Goal: Task Accomplishment & Management: Complete application form

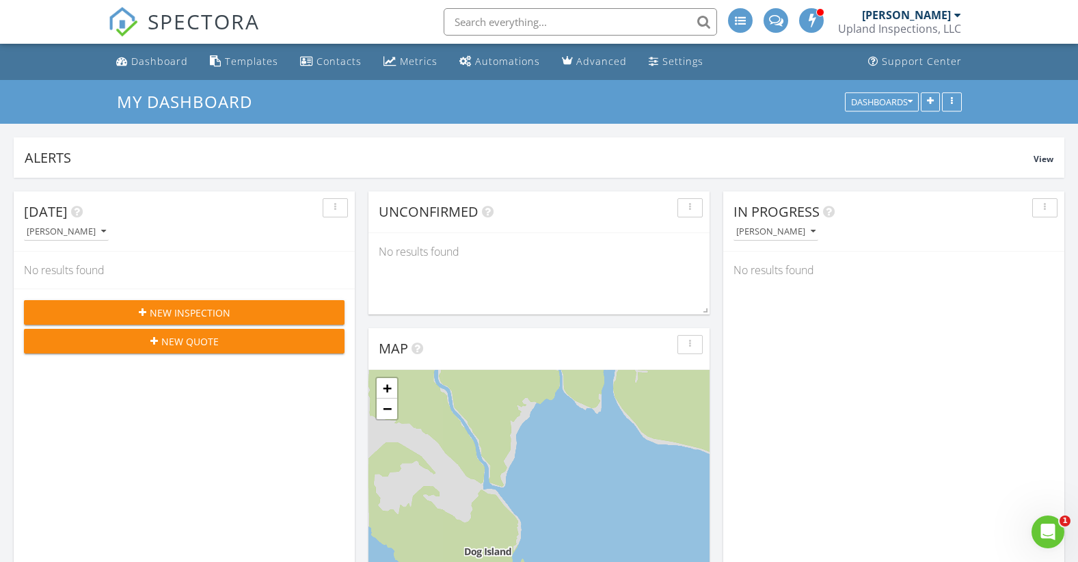
click at [255, 306] on div "New Inspection" at bounding box center [184, 313] width 299 height 14
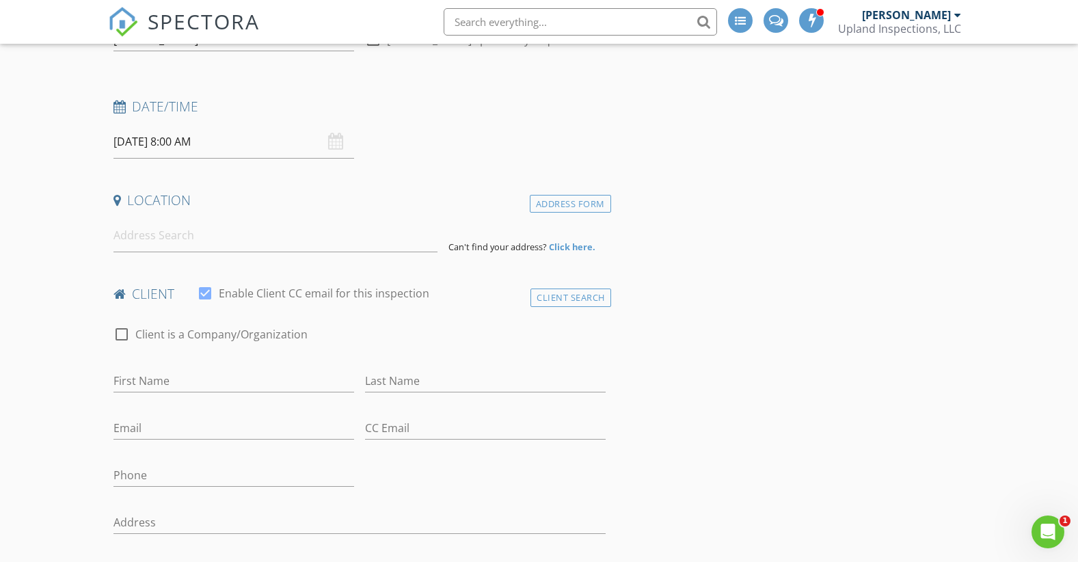
scroll to position [137, 0]
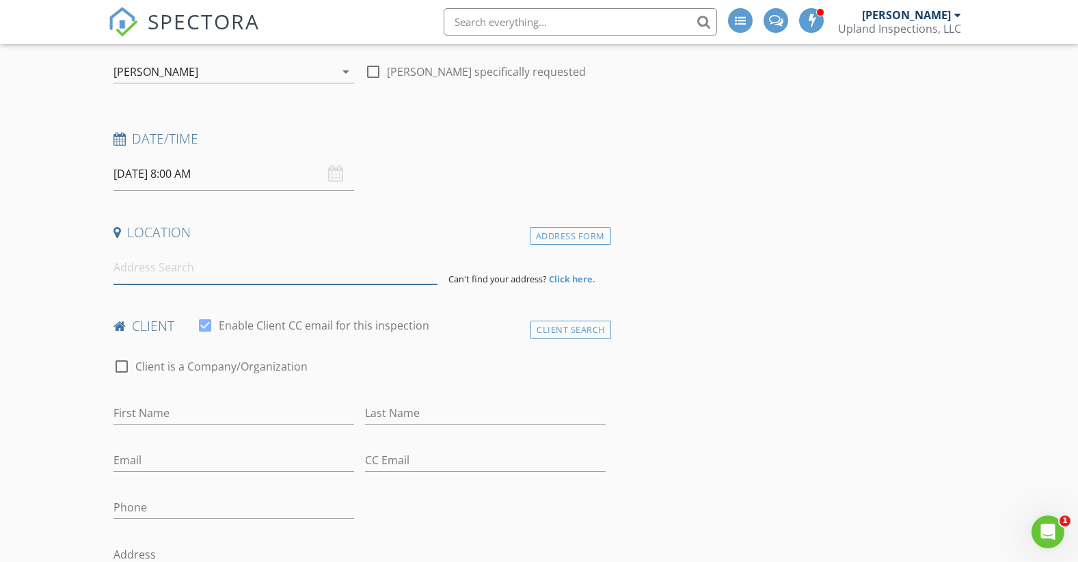
click at [300, 277] on input at bounding box center [275, 267] width 325 height 33
click at [300, 273] on input "1201" at bounding box center [275, 267] width 325 height 33
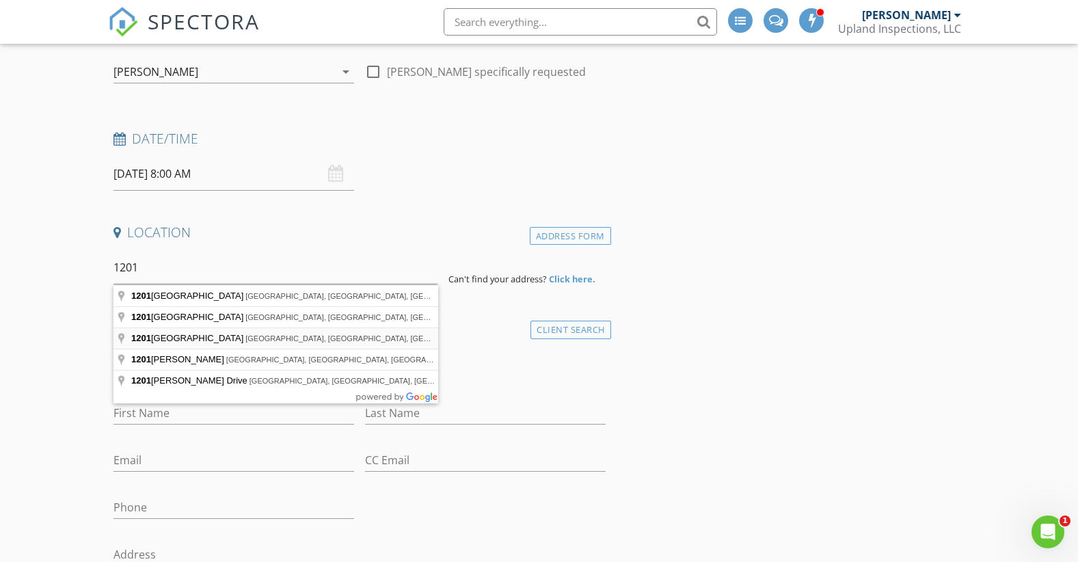
type input "1201 Sixth Street, Morgan City, LA, USA"
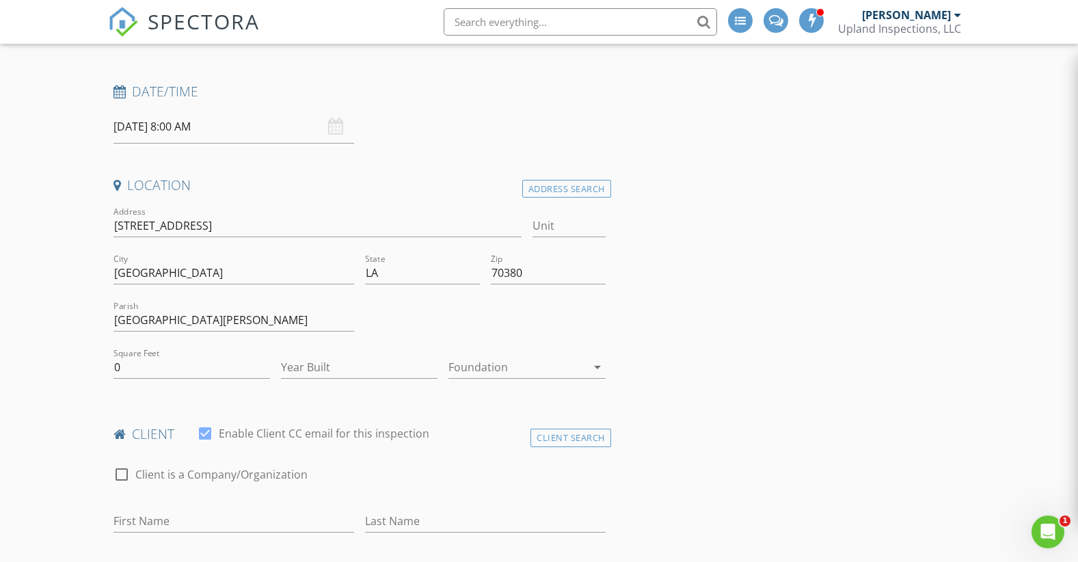
scroll to position [273, 0]
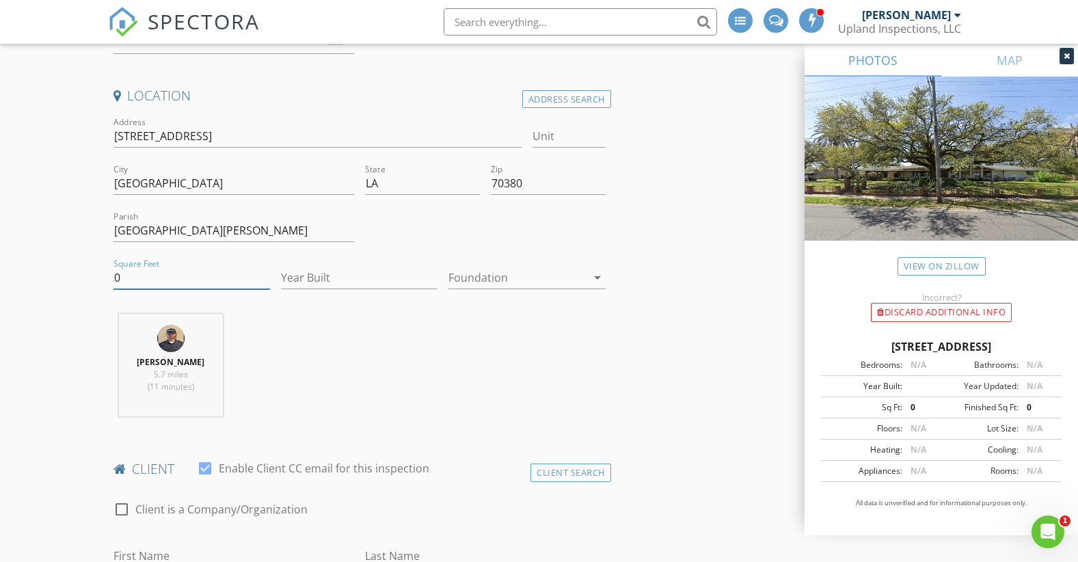
click at [200, 278] on input "0" at bounding box center [191, 278] width 157 height 23
type input "0"
type input "2"
type input "4502"
click at [316, 286] on input "Year Built" at bounding box center [359, 278] width 157 height 23
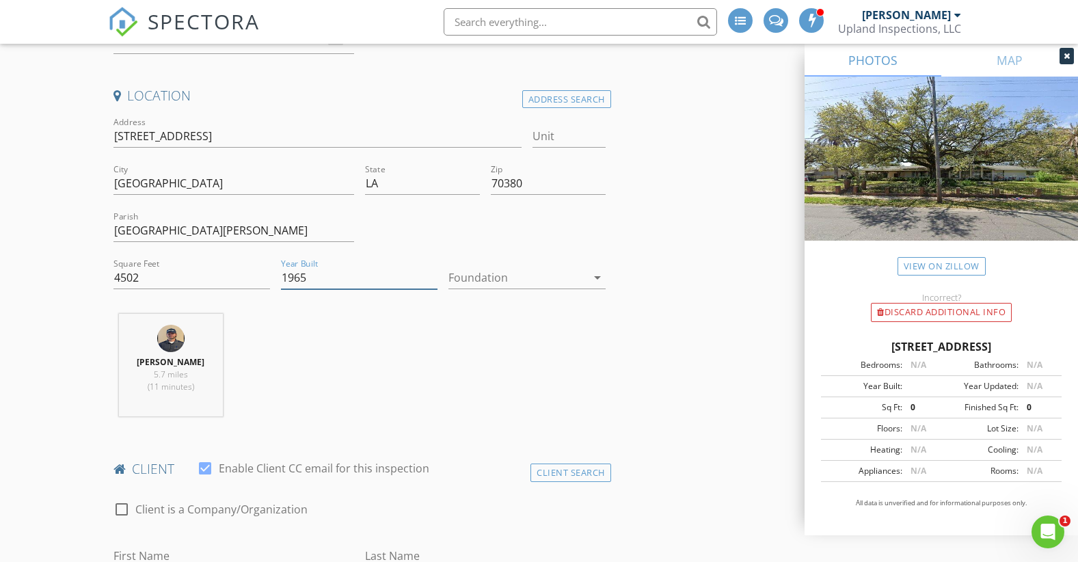
type input "1965"
click at [515, 279] on div at bounding box center [516, 278] width 137 height 22
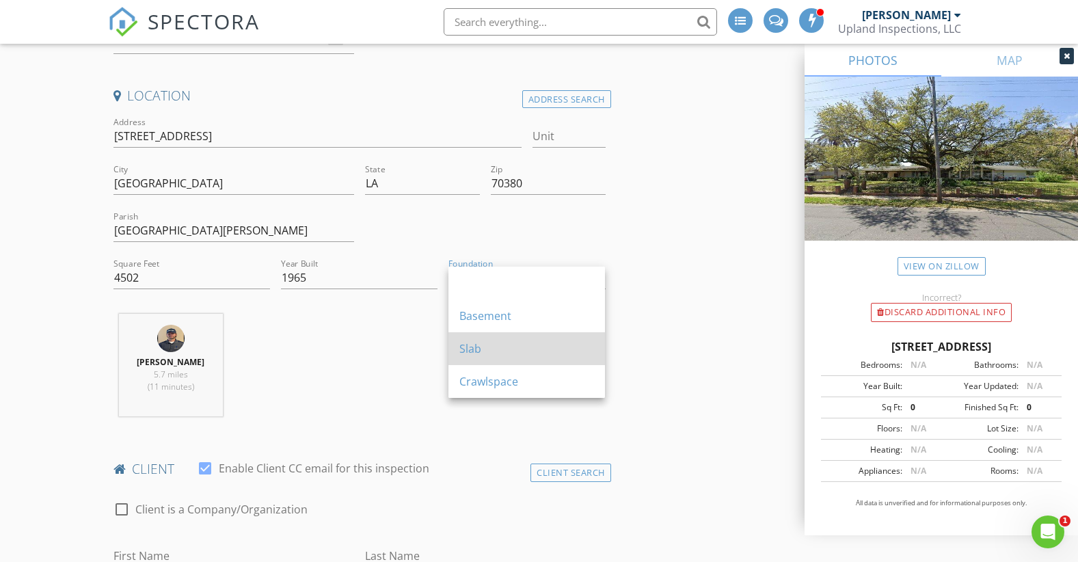
click at [504, 346] on div "Slab" at bounding box center [526, 348] width 135 height 16
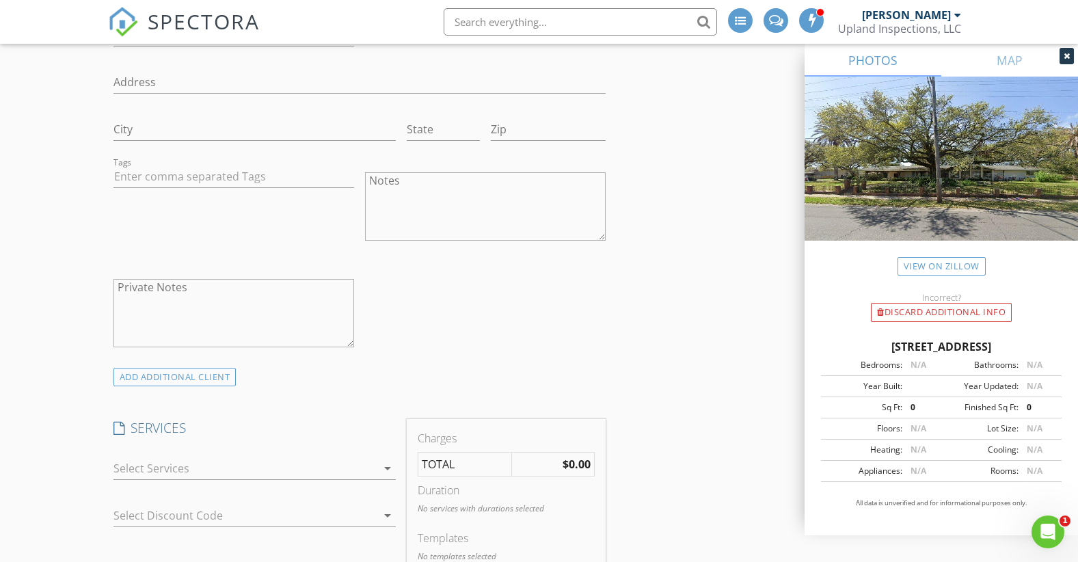
scroll to position [1094, 0]
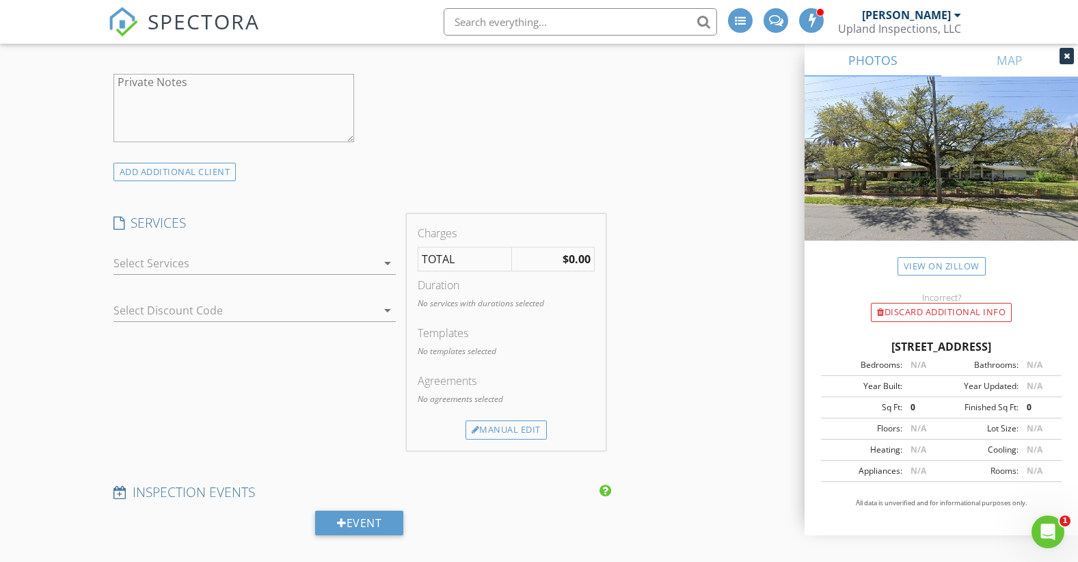
click at [377, 261] on div "arrow_drop_down" at bounding box center [386, 263] width 19 height 16
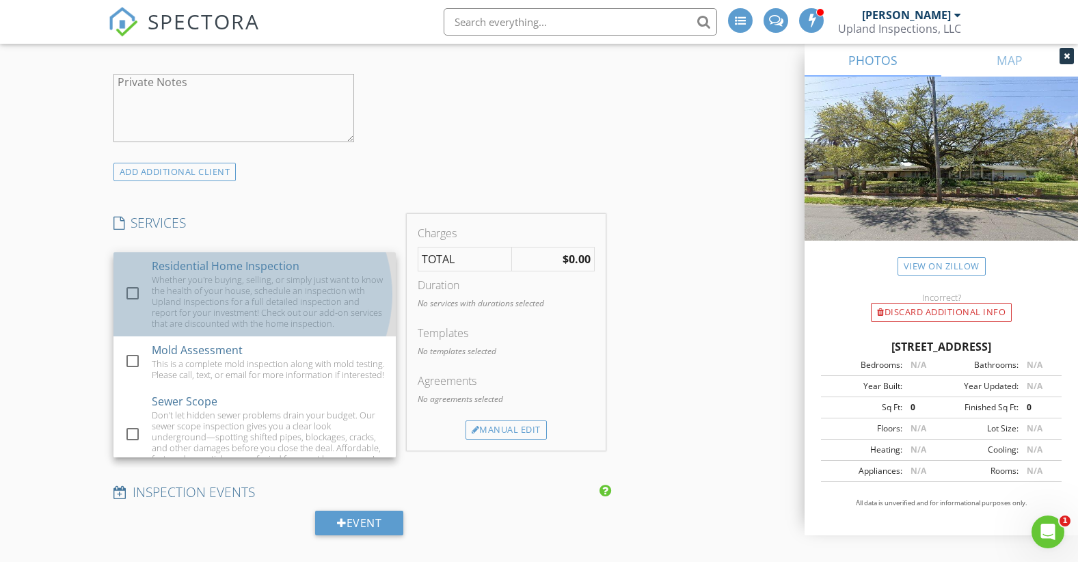
click at [155, 297] on div "Whether you're buying, selling, or simply just want to know the health of your …" at bounding box center [267, 301] width 233 height 55
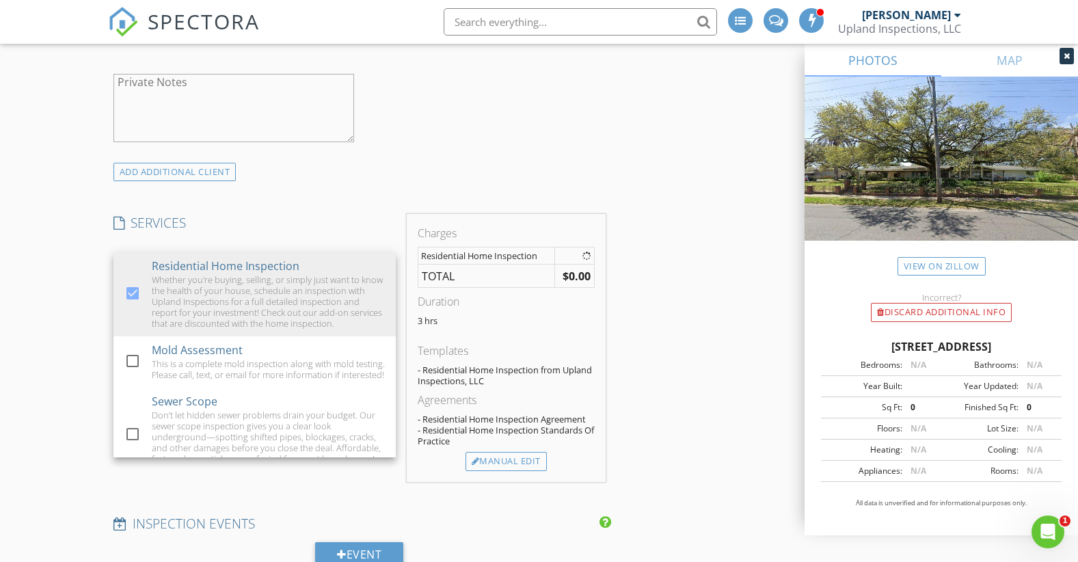
click at [58, 306] on div "New Inspection INSPECTOR(S) check_box Luke Cunningham PRIMARY Luke Cunningham a…" at bounding box center [539, 396] width 1078 height 2821
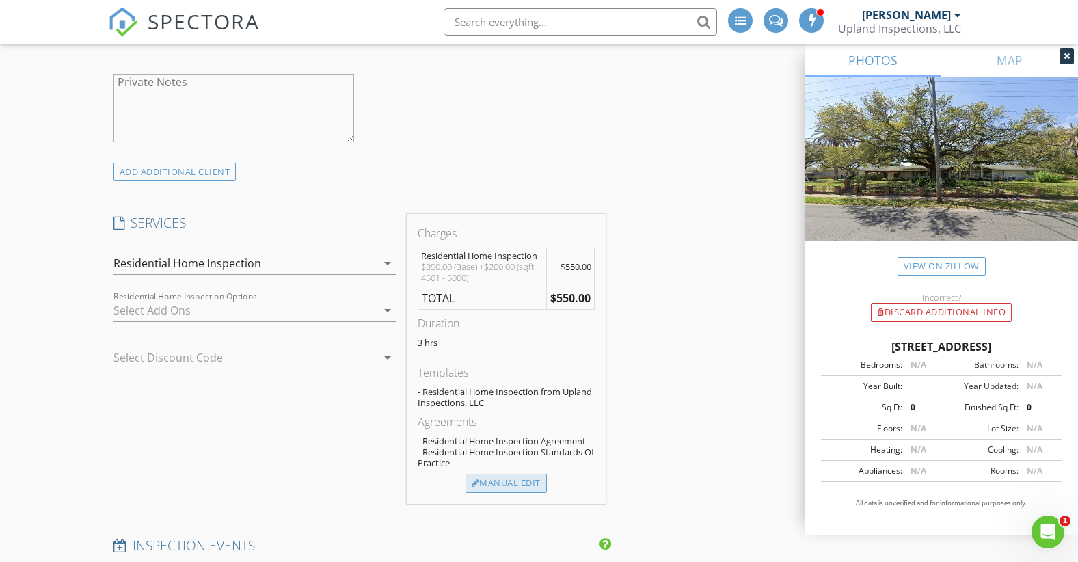
click at [503, 483] on div "Manual Edit" at bounding box center [505, 483] width 81 height 19
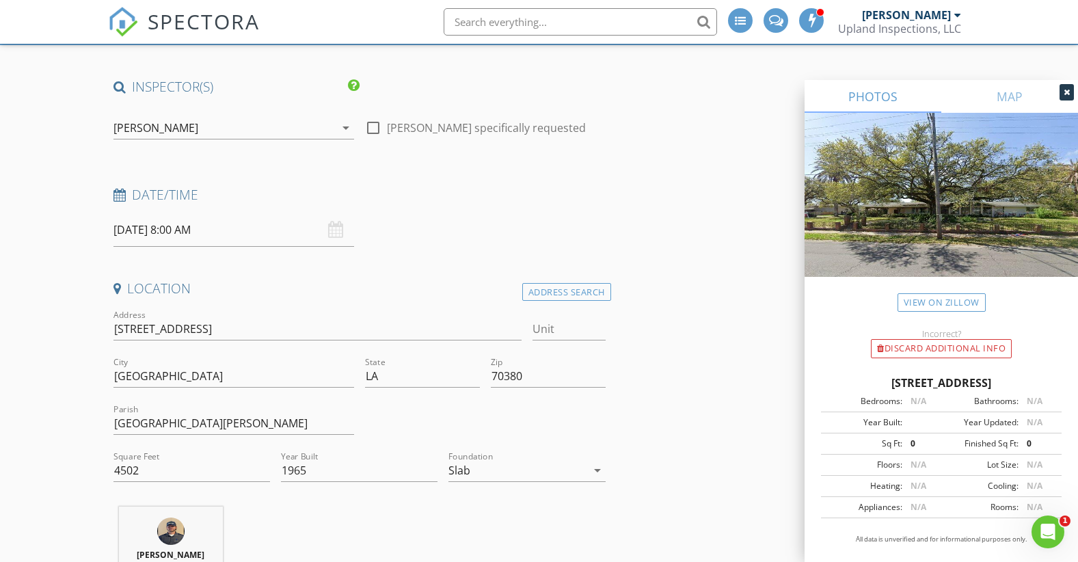
scroll to position [0, 0]
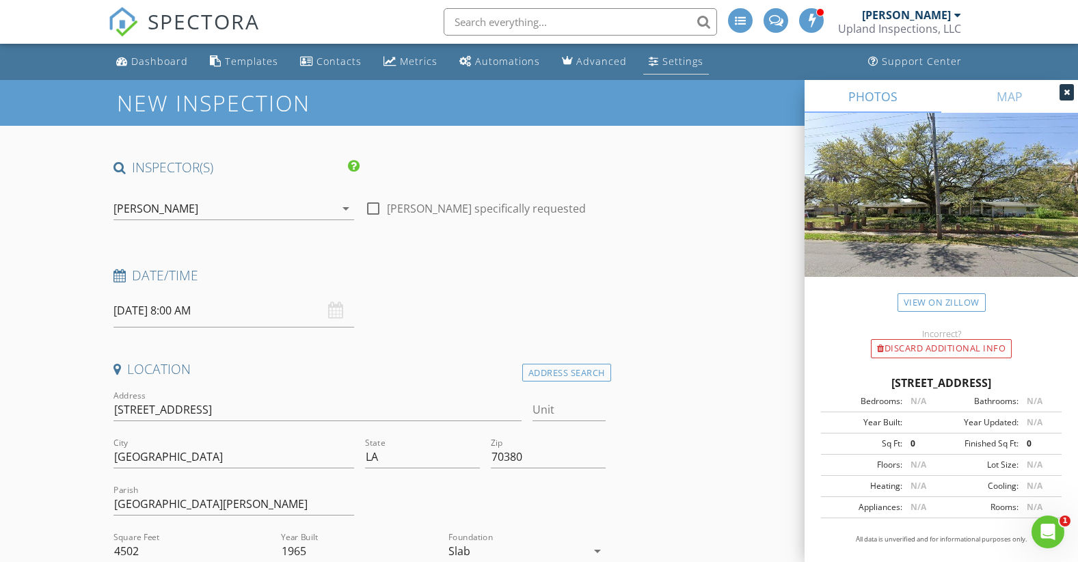
click at [652, 59] on link "Settings" at bounding box center [676, 61] width 66 height 25
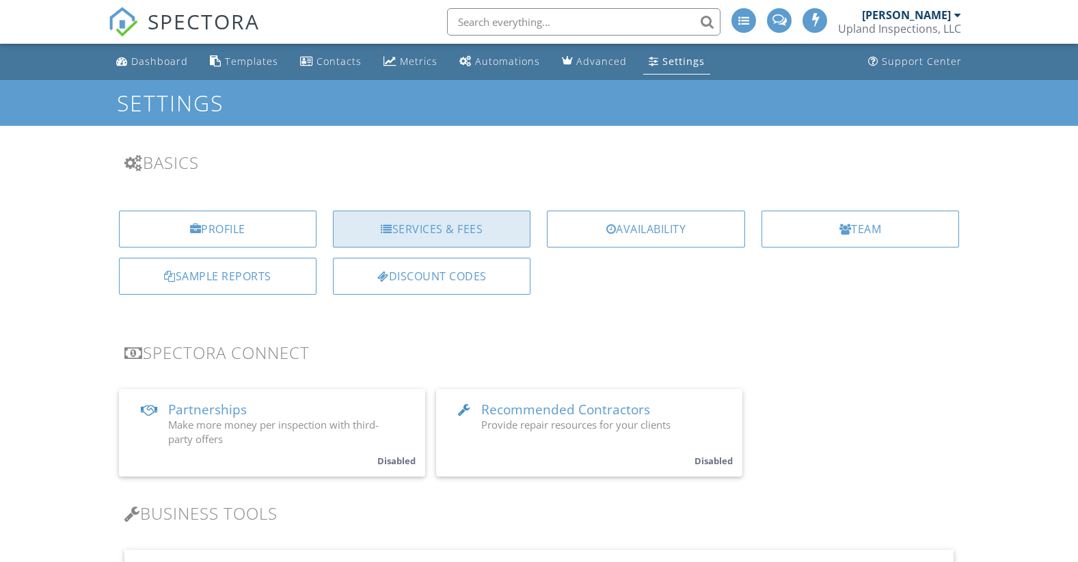
click at [487, 227] on div "Services & Fees" at bounding box center [432, 229] width 198 height 37
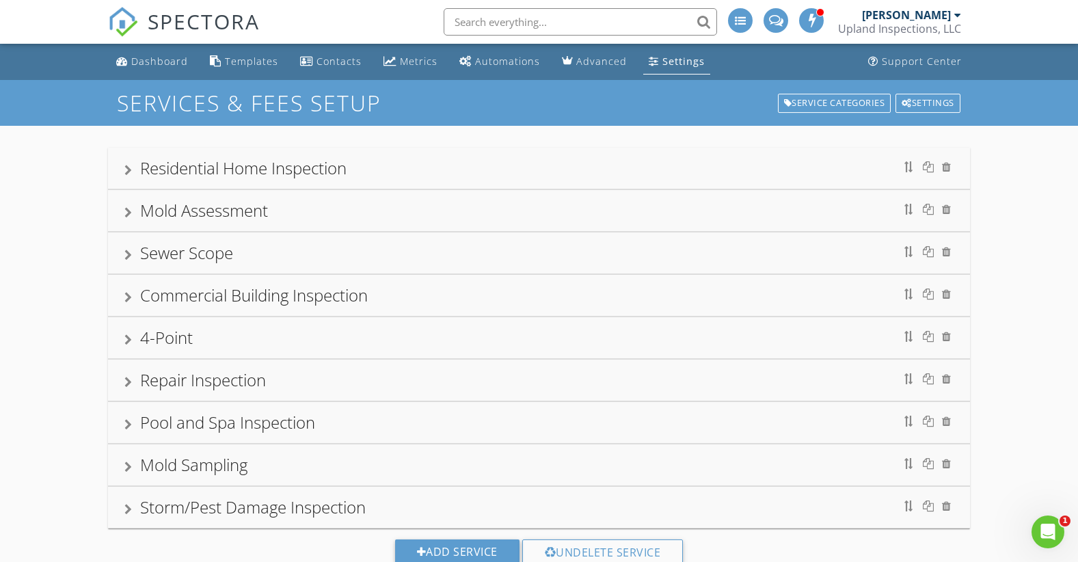
click at [205, 173] on div "Residential Home Inspection" at bounding box center [243, 168] width 206 height 23
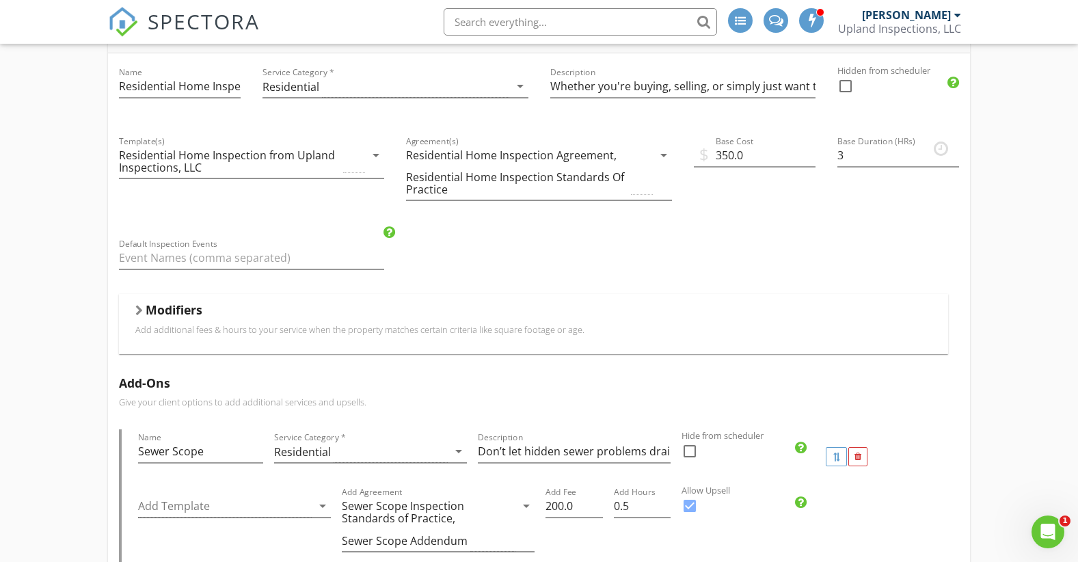
scroll to position [137, 0]
click at [153, 294] on div "Modifiers Add additional fees & hours to your service when the property matches…" at bounding box center [534, 322] width 830 height 59
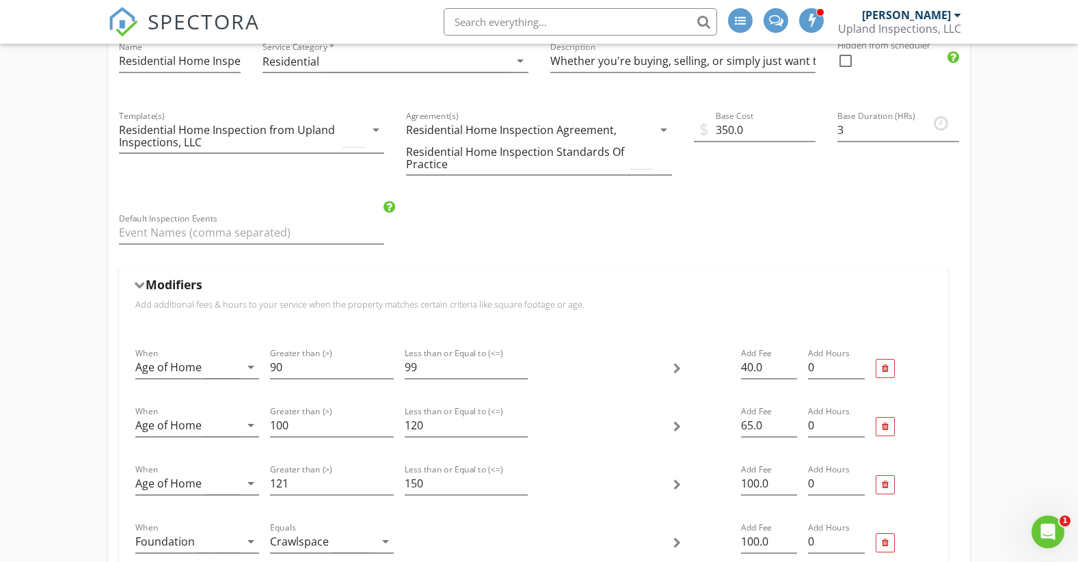
scroll to position [0, 0]
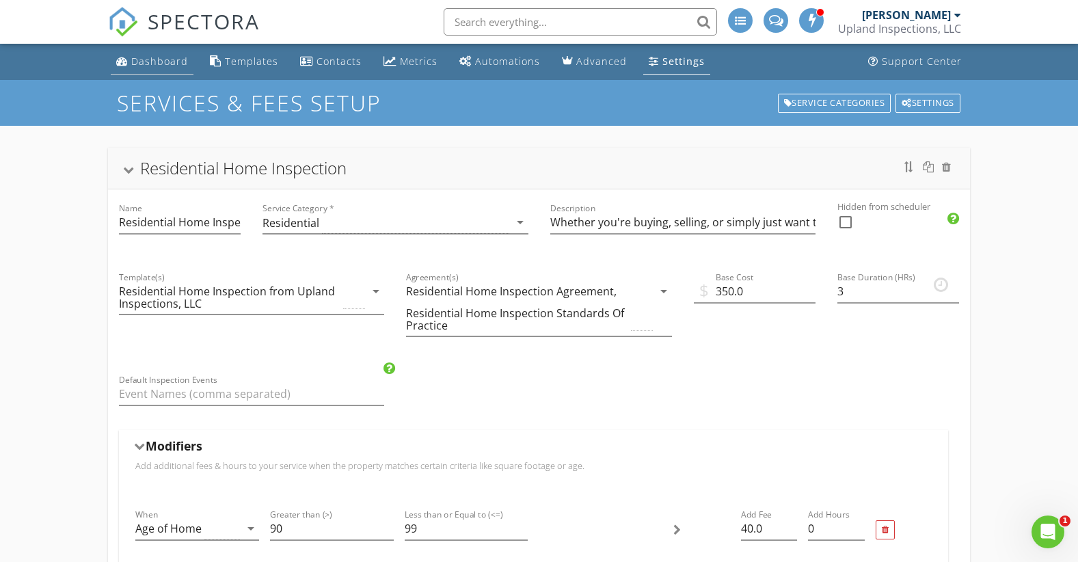
click at [151, 54] on link "Dashboard" at bounding box center [152, 61] width 83 height 25
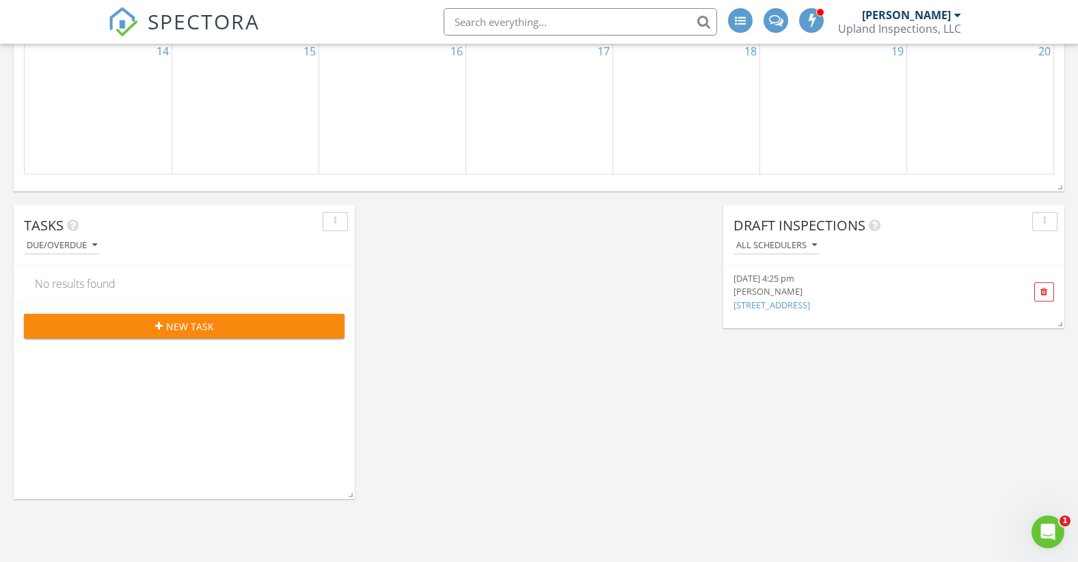
click at [755, 306] on link "[STREET_ADDRESS]" at bounding box center [771, 305] width 77 height 12
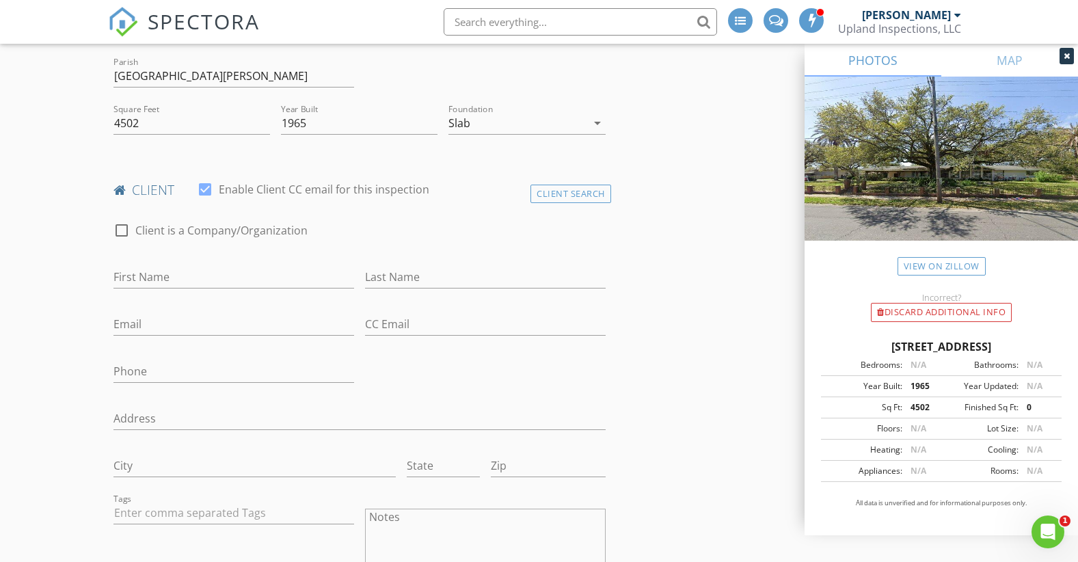
scroll to position [478, 0]
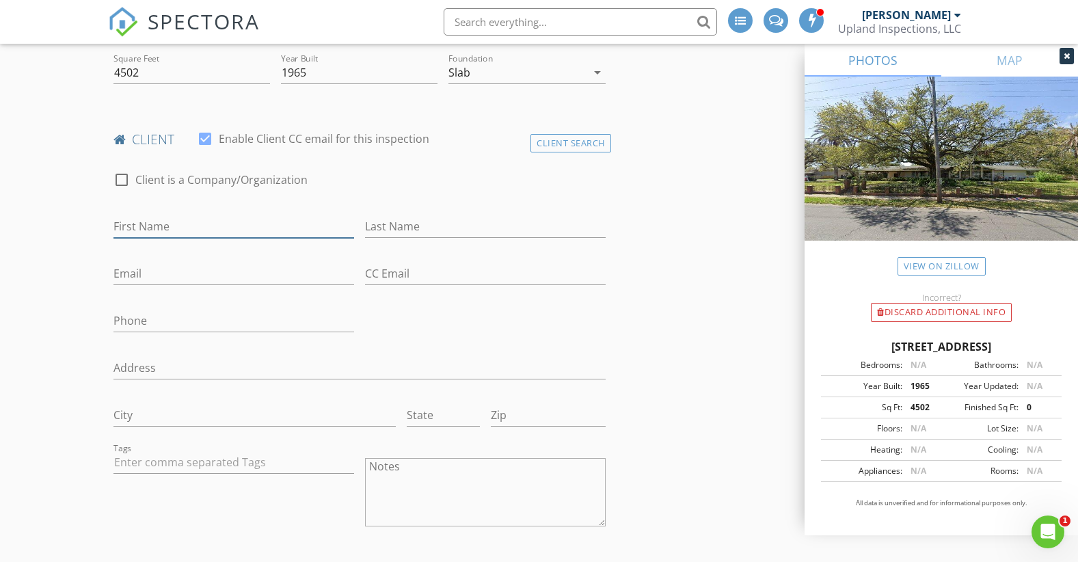
click at [303, 233] on input "First Name" at bounding box center [233, 226] width 241 height 23
type input "Victory"
click at [420, 230] on input "Last Name" at bounding box center [485, 226] width 241 height 23
type input "Ho"
click at [271, 274] on input "Email" at bounding box center [233, 273] width 241 height 23
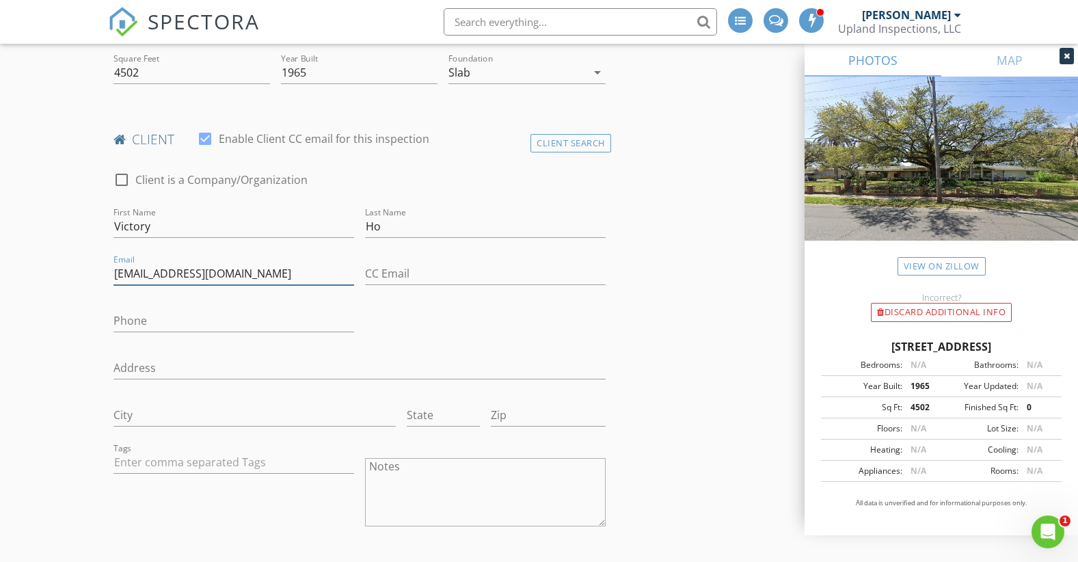
type input "[EMAIL_ADDRESS][DOMAIN_NAME]"
click at [226, 323] on input "Phone" at bounding box center [233, 321] width 241 height 23
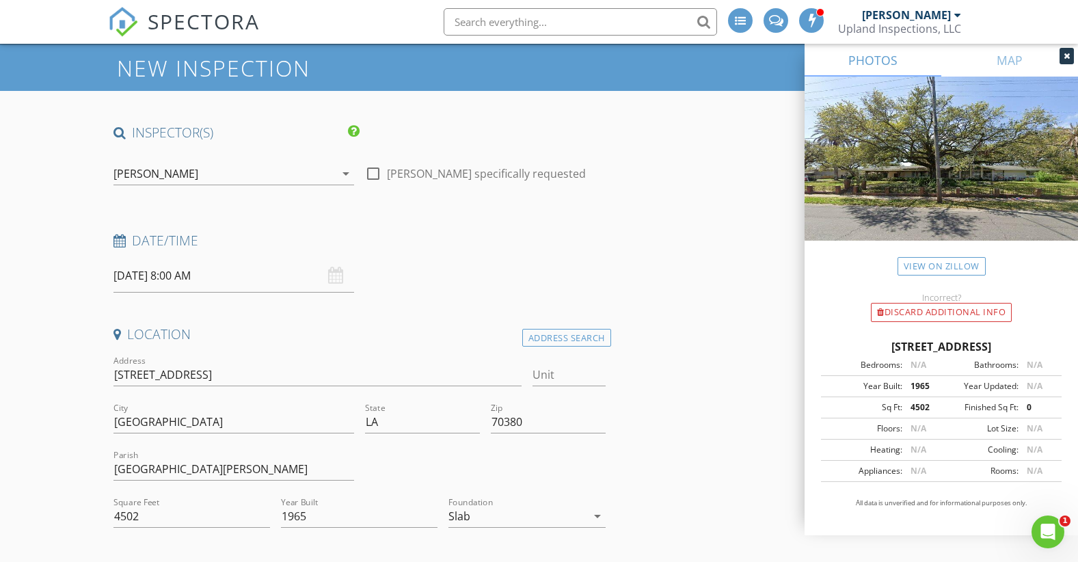
scroll to position [68, 0]
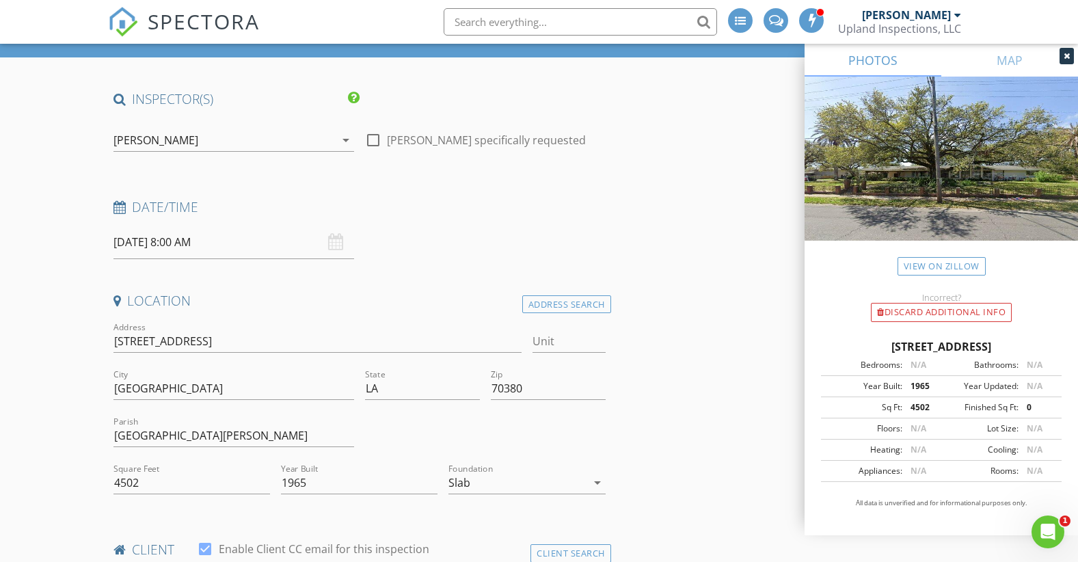
type input "[PHONE_NUMBER]"
click at [332, 246] on div "[DATE] 8:00 AM" at bounding box center [233, 242] width 241 height 33
click at [256, 228] on input "[DATE] 8:00 AM" at bounding box center [233, 242] width 241 height 33
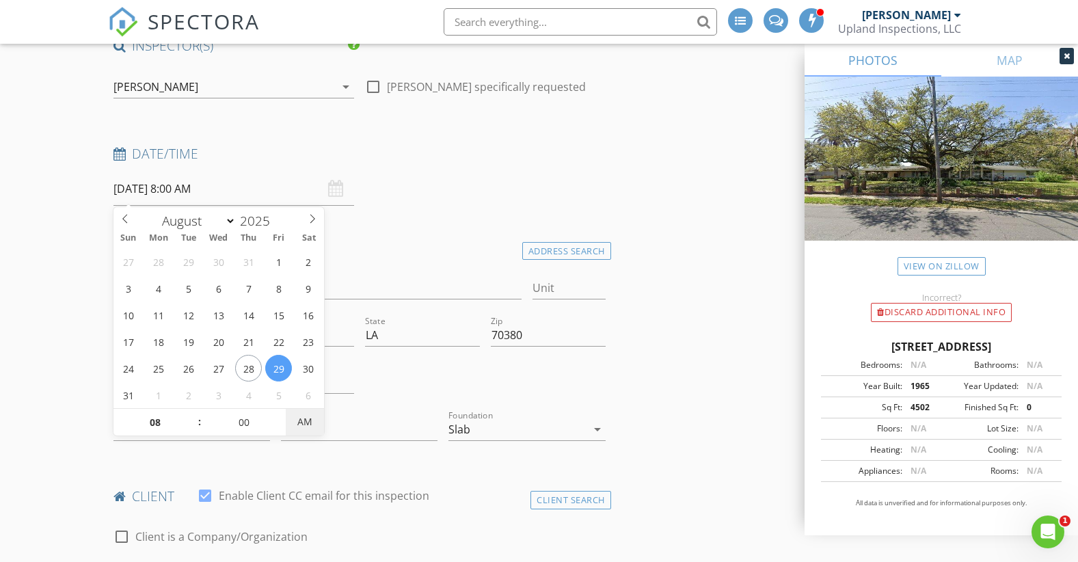
scroll to position [205, 0]
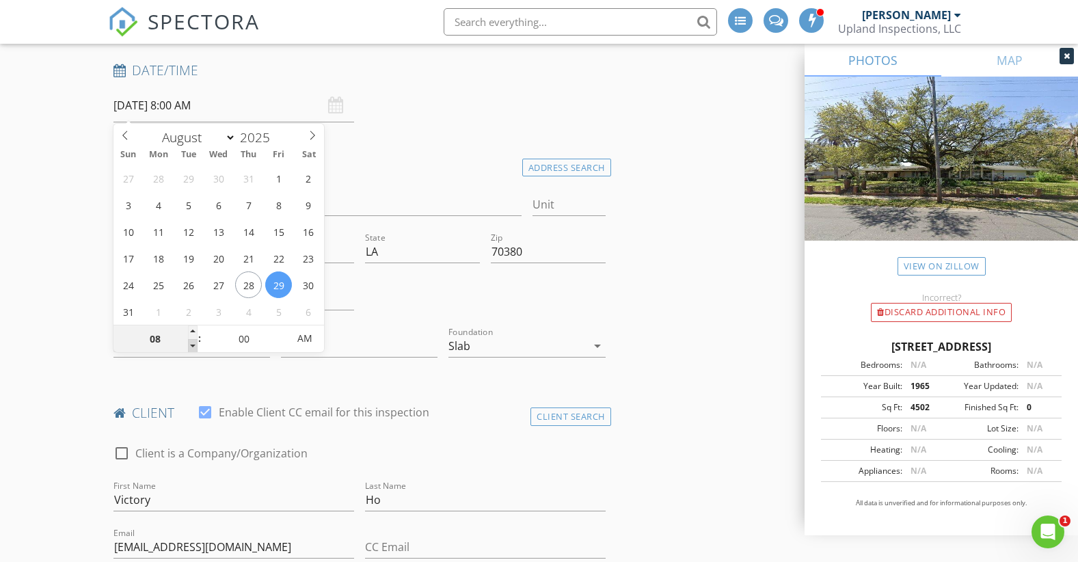
type input "07"
type input "[DATE] 7:00 AM"
click at [191, 340] on span at bounding box center [193, 346] width 10 height 14
type input "08"
type input "[DATE] 8:00 AM"
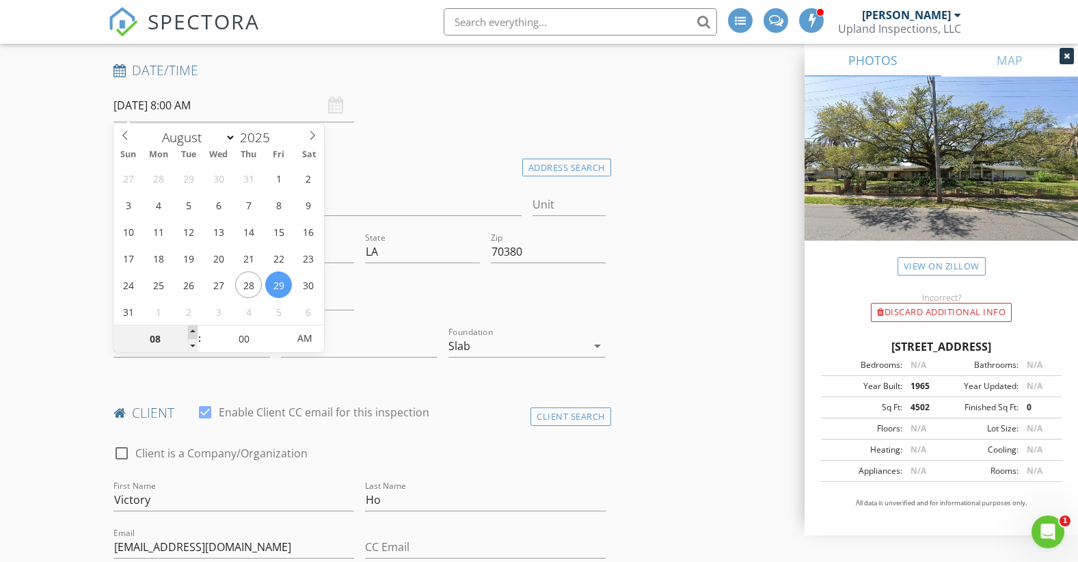
click at [195, 332] on span at bounding box center [193, 332] width 10 height 14
type input "09"
type input "[DATE] 9:00 AM"
click at [195, 332] on span at bounding box center [193, 332] width 10 height 14
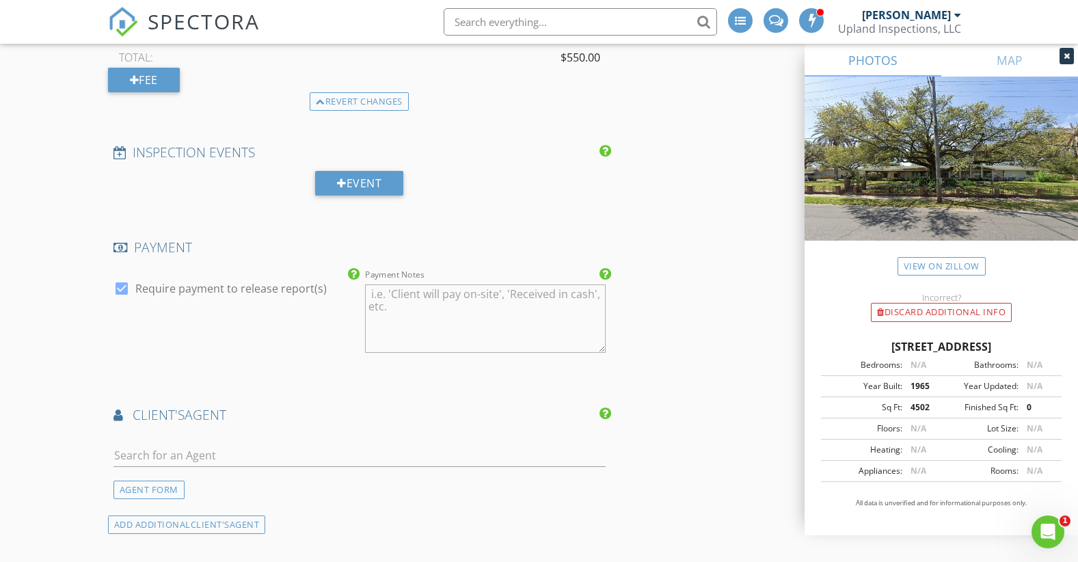
scroll to position [1572, 0]
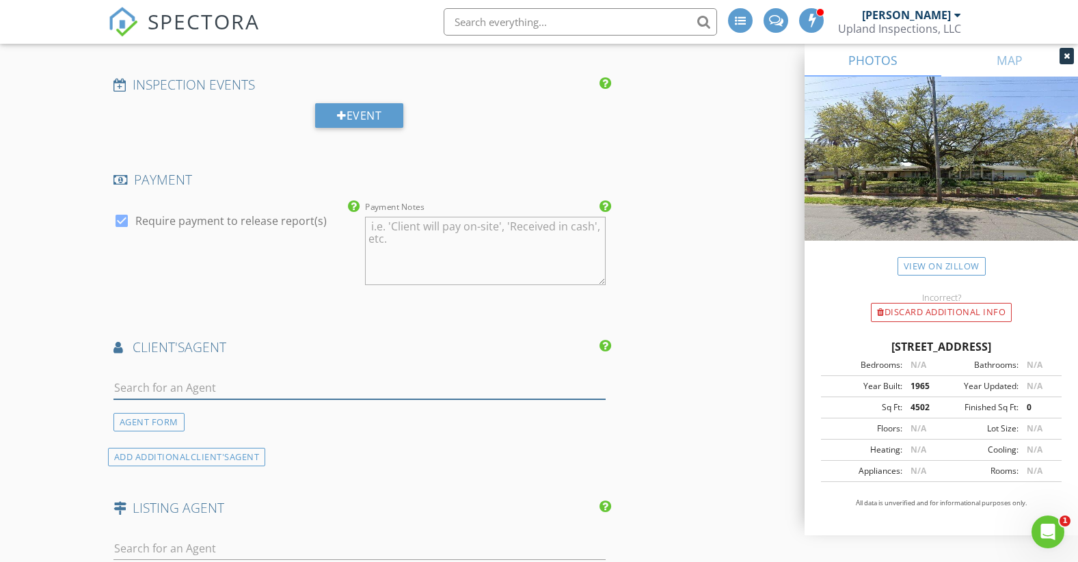
click at [140, 379] on input "text" at bounding box center [359, 388] width 492 height 23
type input "[PERSON_NAME]"
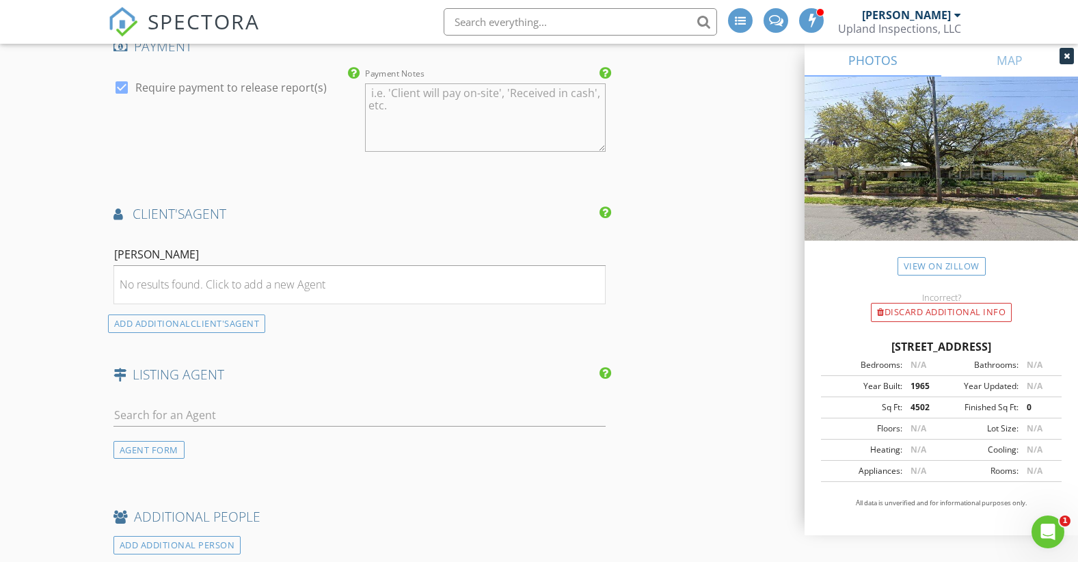
scroll to position [1709, 0]
click at [286, 256] on input "[PERSON_NAME]" at bounding box center [359, 251] width 492 height 23
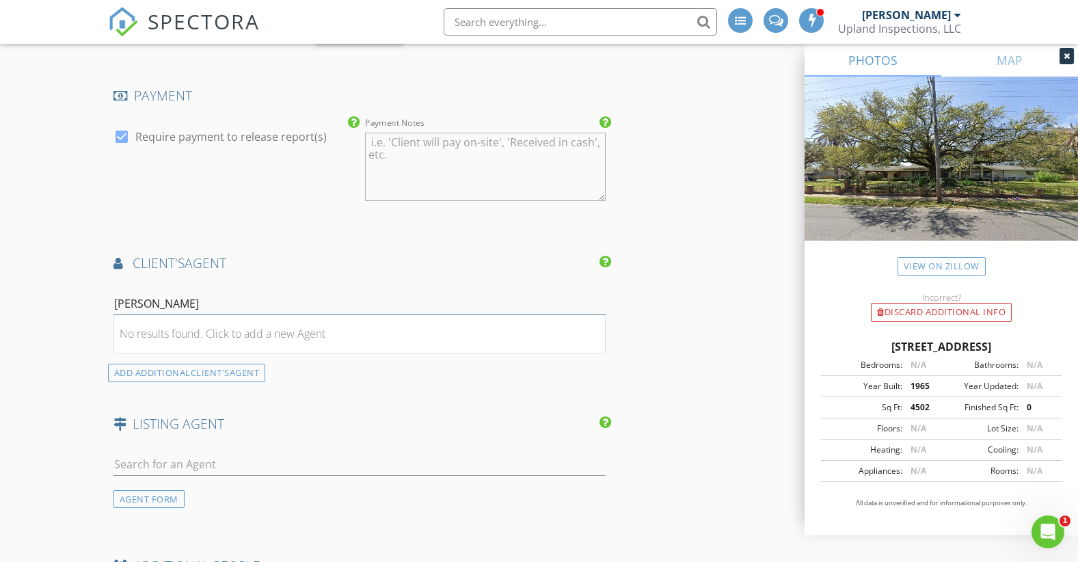
scroll to position [1640, 0]
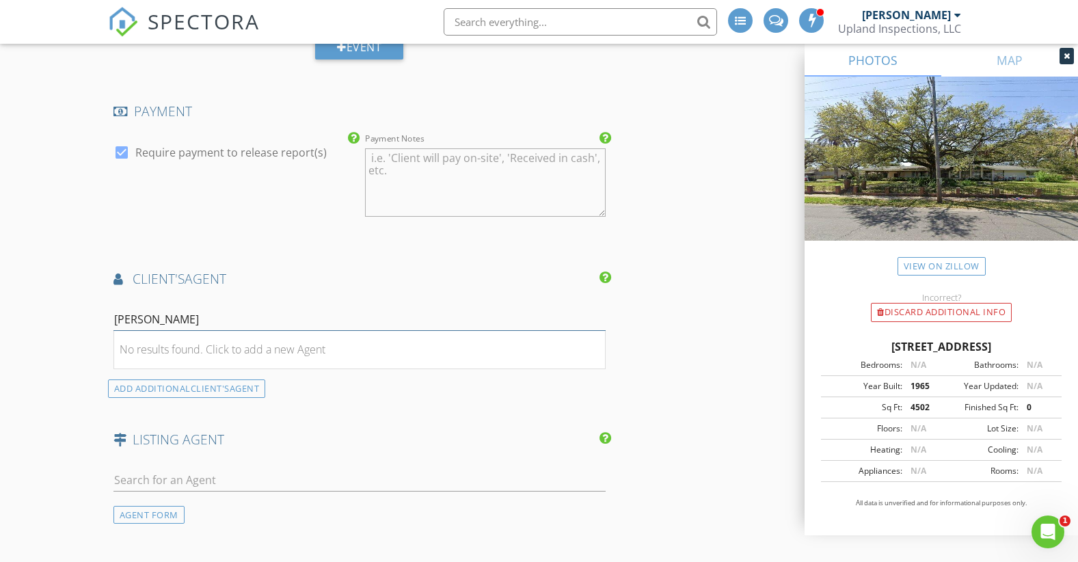
drag, startPoint x: 209, startPoint y: 313, endPoint x: 97, endPoint y: 316, distance: 112.1
click at [207, 350] on div "No results found. Click to add a new Agent" at bounding box center [223, 349] width 206 height 16
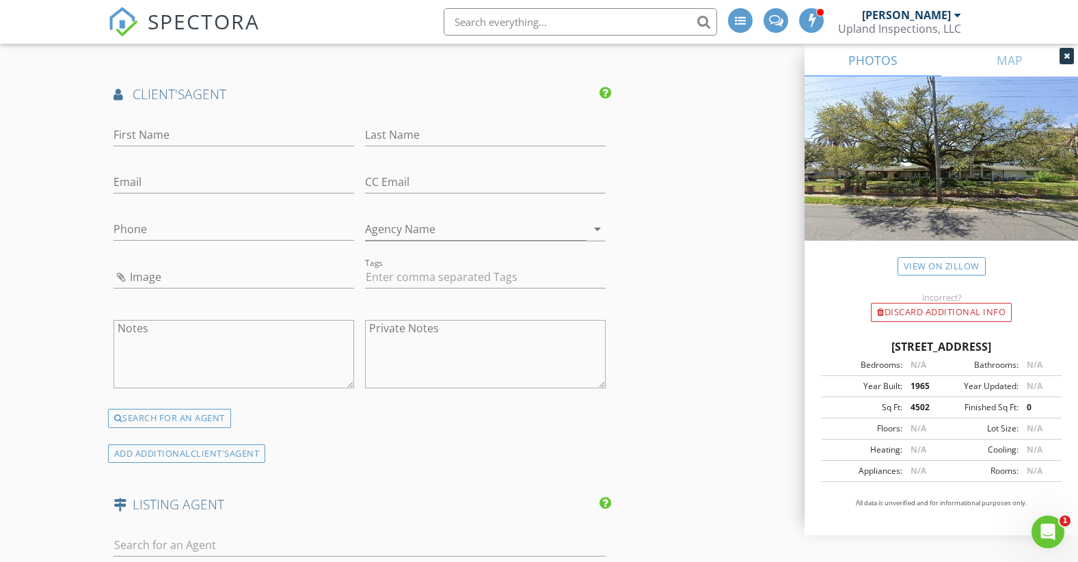
scroll to position [1709, 0]
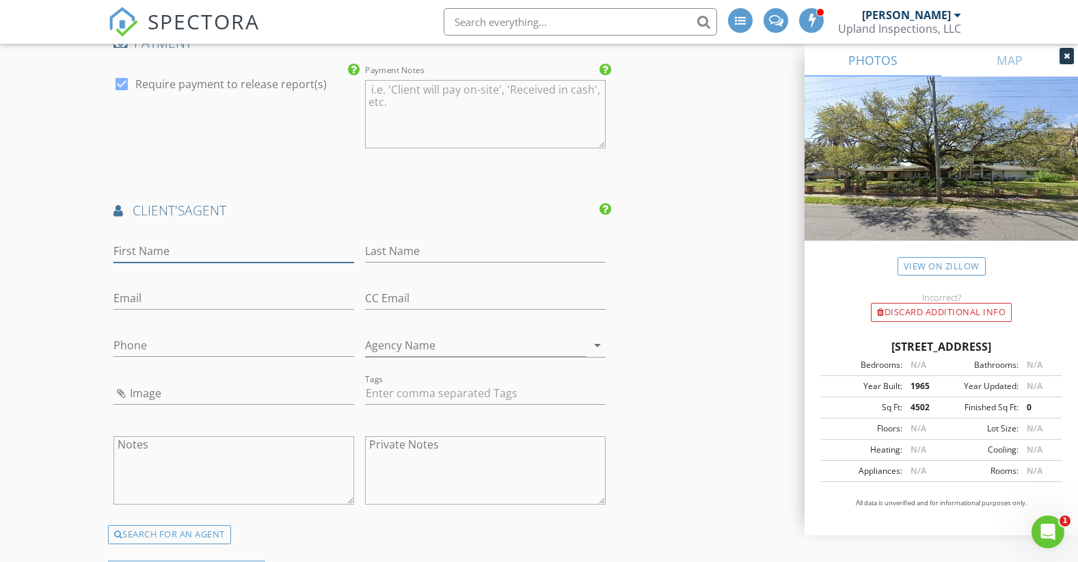
click at [271, 247] on input "First Name" at bounding box center [233, 251] width 241 height 23
click at [220, 245] on input "First Name" at bounding box center [233, 251] width 241 height 23
paste input "Lorelei"
type input "Lorelei"
click at [402, 258] on input "Last Name" at bounding box center [485, 251] width 241 height 23
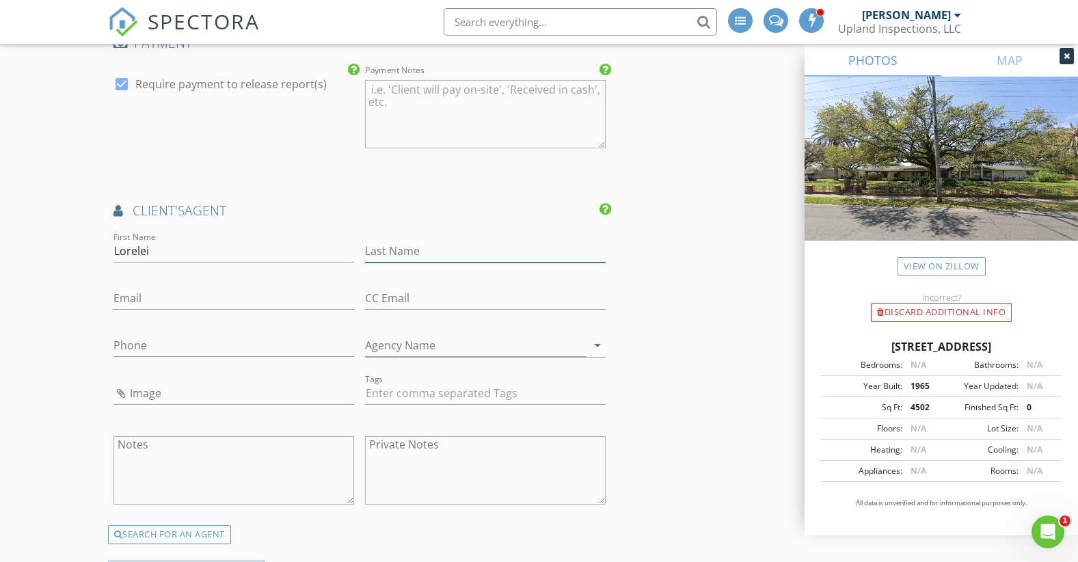
click at [438, 250] on input "Last Name" at bounding box center [485, 251] width 241 height 23
paste input "[PERSON_NAME]"
type input "[PERSON_NAME]"
click at [193, 289] on input "Email" at bounding box center [233, 298] width 241 height 23
click at [193, 301] on input "Email" at bounding box center [233, 298] width 241 height 23
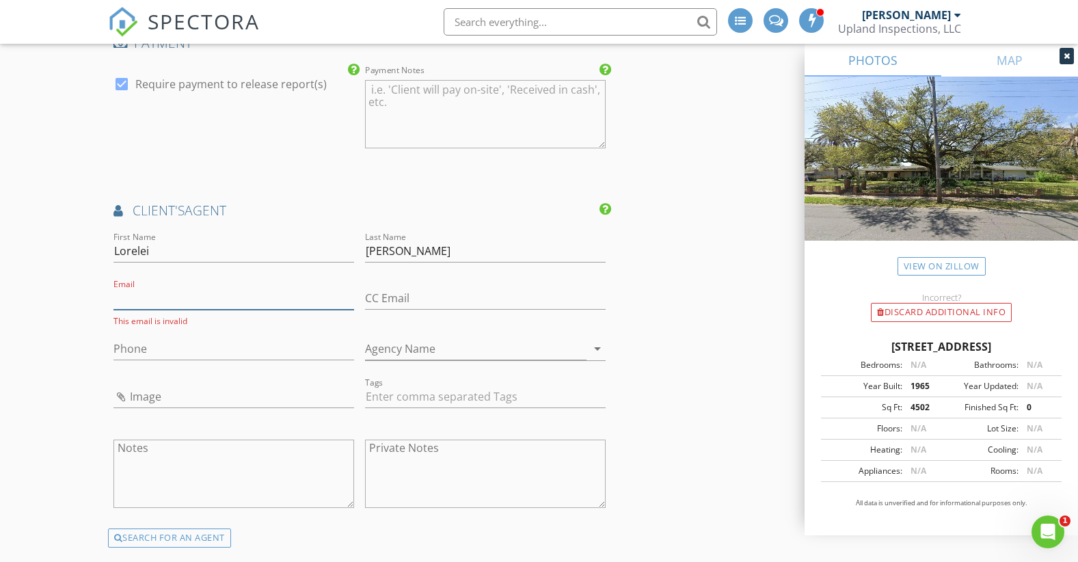
paste input "[EMAIL_ADDRESS][DOMAIN_NAME]"
type input "[EMAIL_ADDRESS][DOMAIN_NAME]"
click at [450, 306] on input "CC Email" at bounding box center [485, 298] width 241 height 23
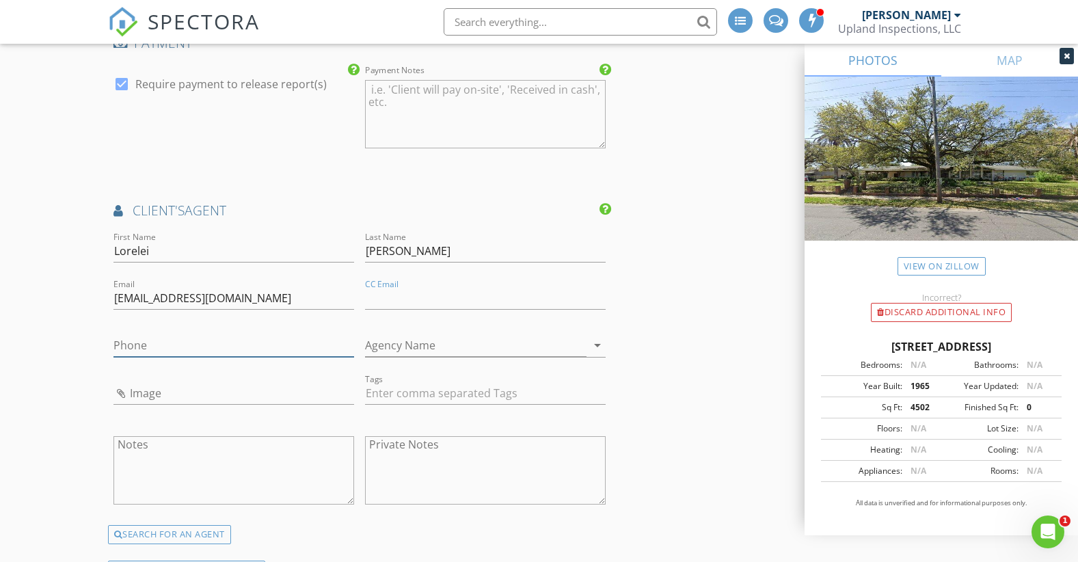
click at [246, 345] on input "Phone" at bounding box center [233, 345] width 241 height 23
click at [247, 336] on input "Phone" at bounding box center [233, 345] width 241 height 23
paste input "[PHONE_NUMBER]"
type input "[PHONE_NUMBER]"
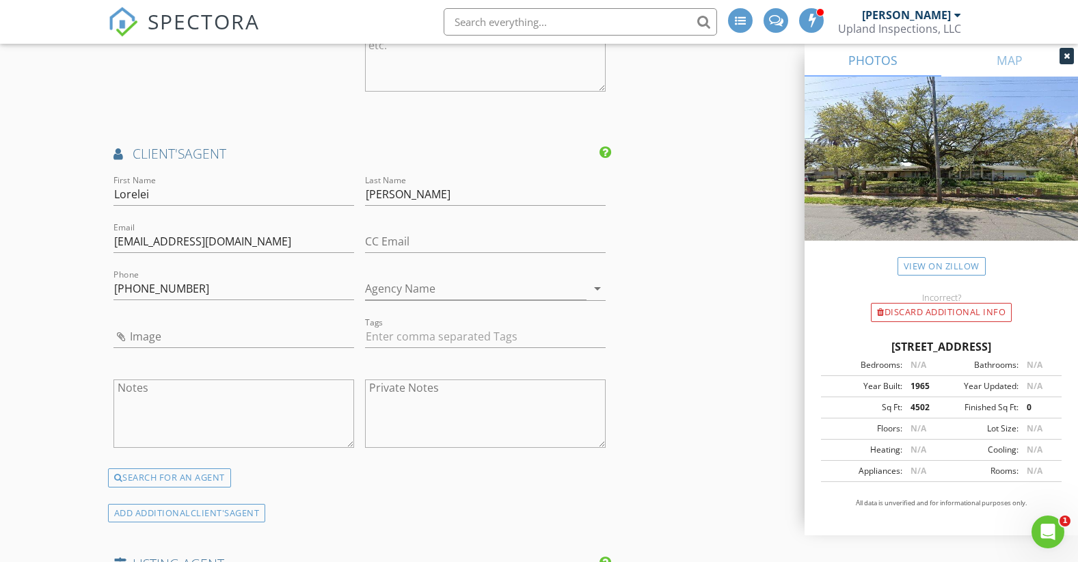
scroll to position [1777, 0]
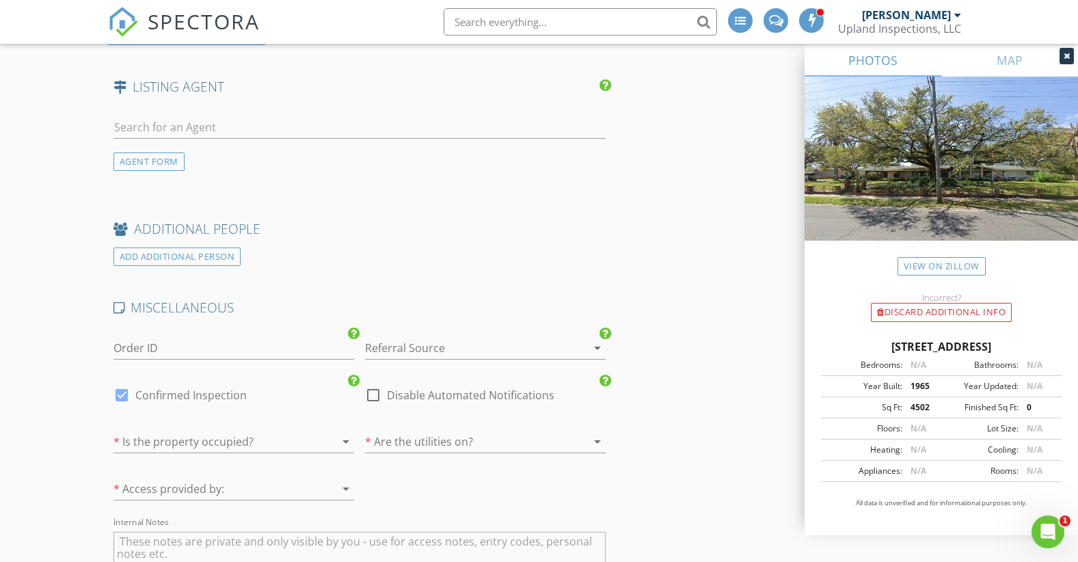
scroll to position [2392, 0]
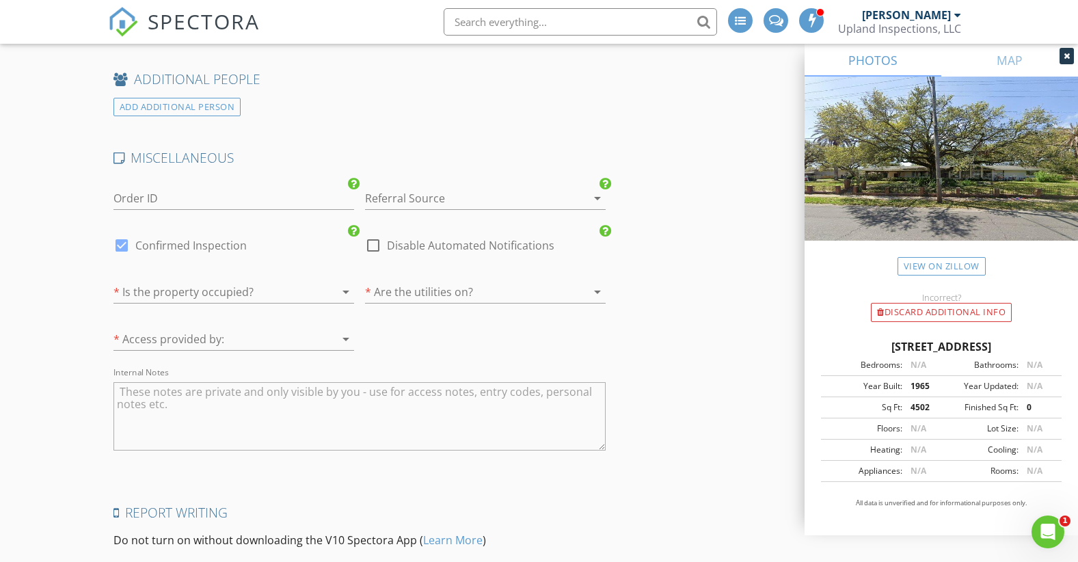
click at [290, 284] on div at bounding box center [214, 292] width 202 height 22
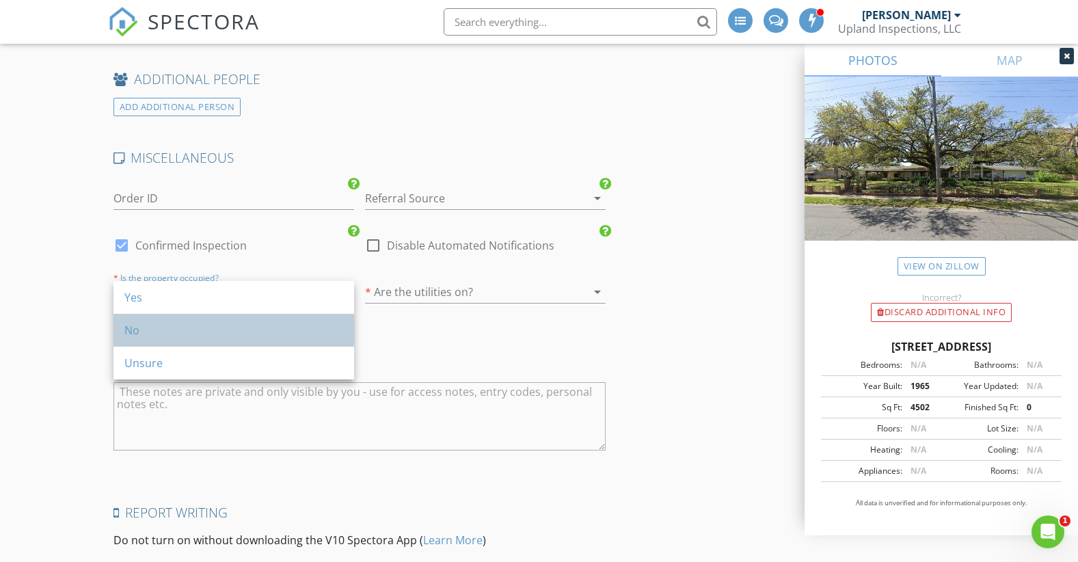
click at [150, 328] on div "No" at bounding box center [233, 330] width 219 height 16
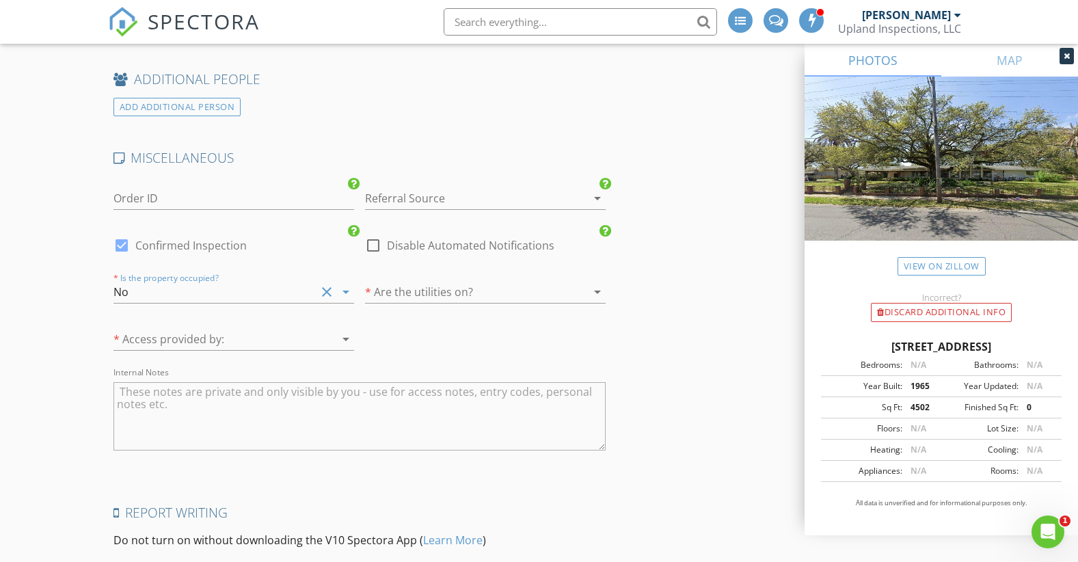
click at [401, 292] on div at bounding box center [466, 292] width 202 height 22
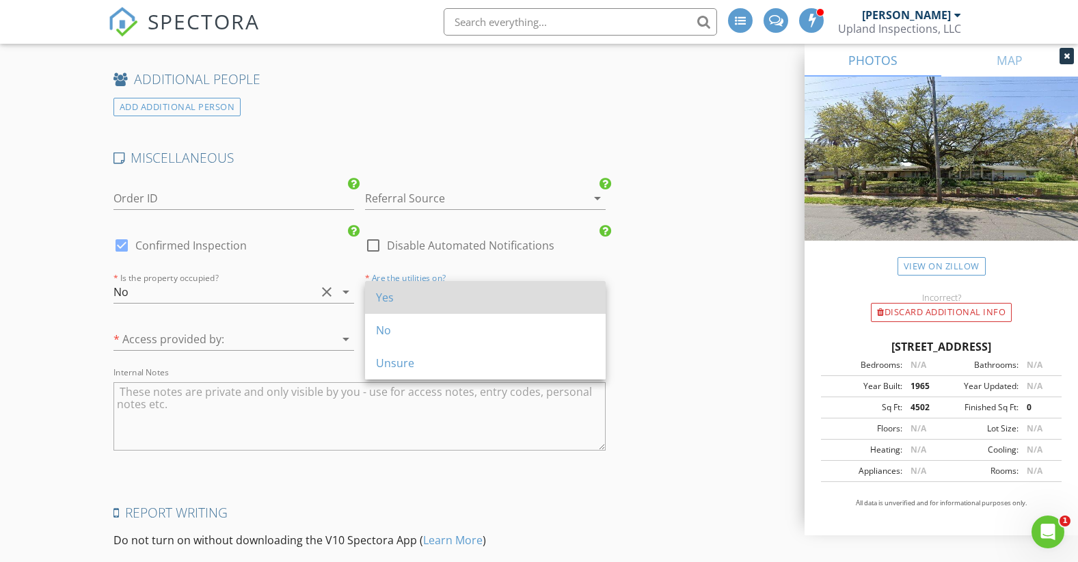
click at [386, 302] on div "Yes" at bounding box center [485, 297] width 219 height 16
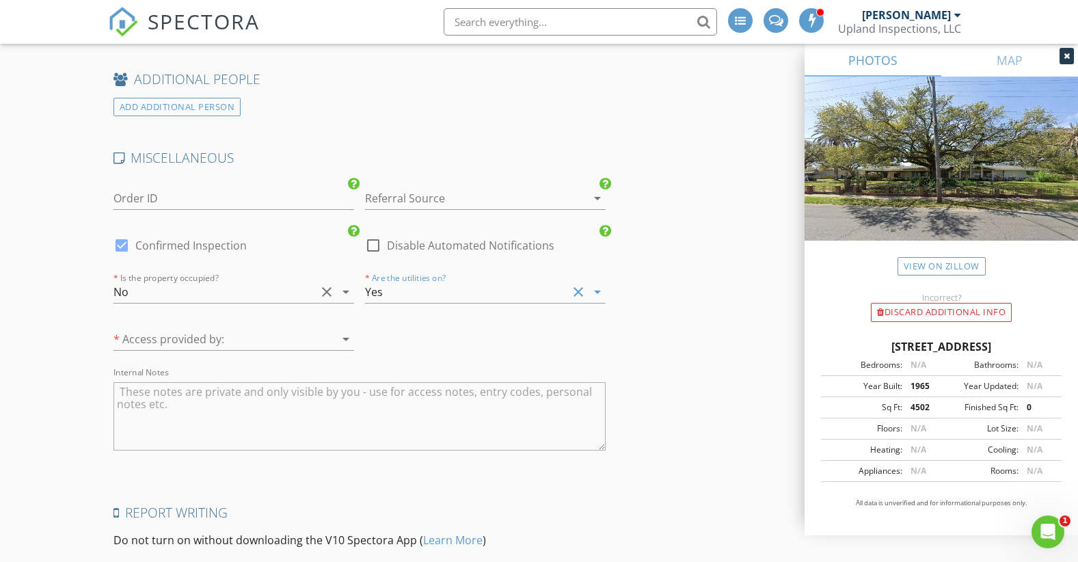
click at [256, 336] on div at bounding box center [214, 339] width 202 height 22
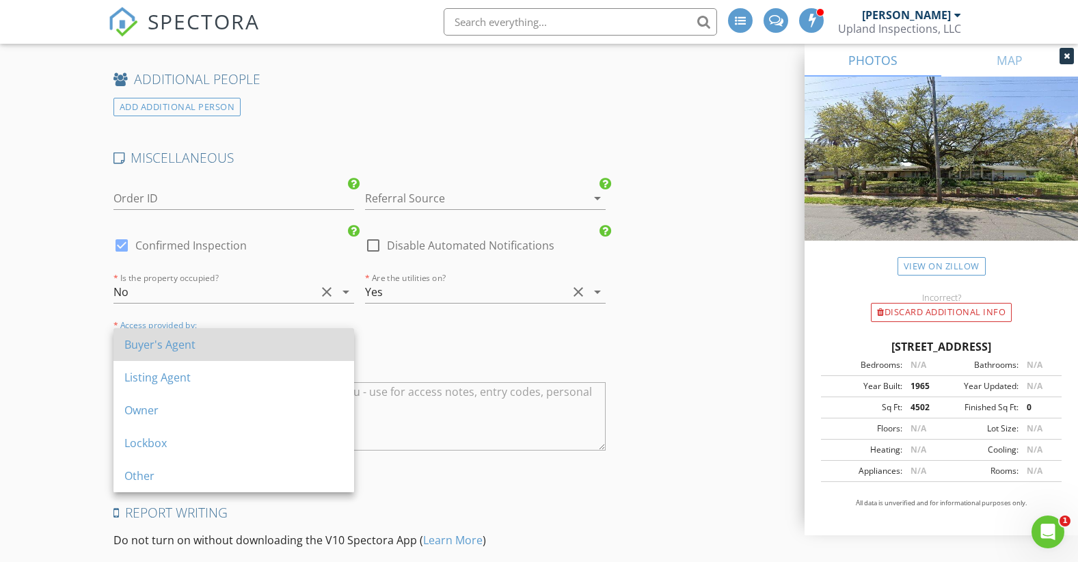
click at [195, 344] on div "Buyer's Agent" at bounding box center [233, 344] width 219 height 16
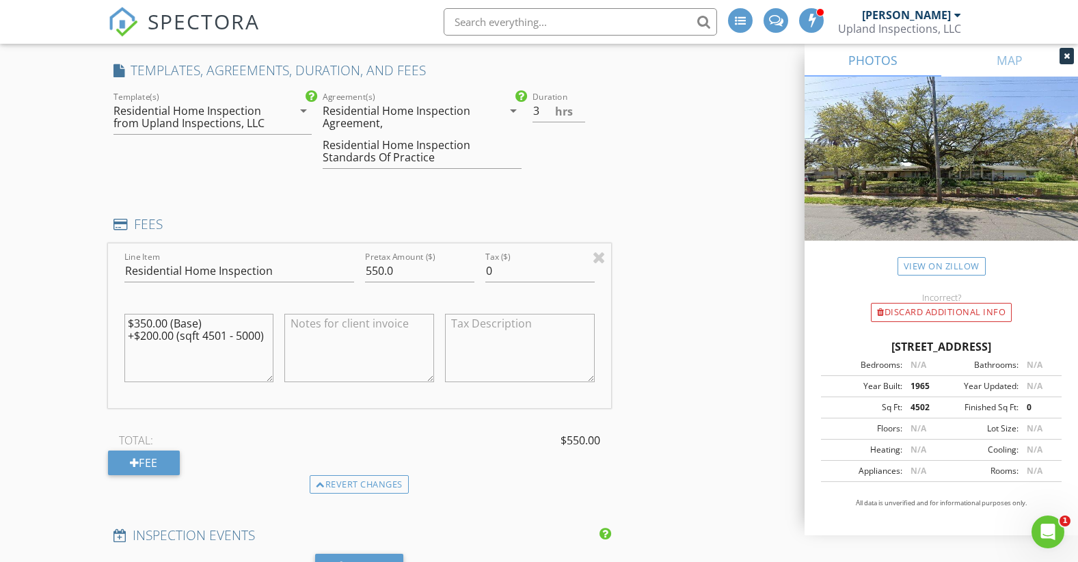
scroll to position [1124, 0]
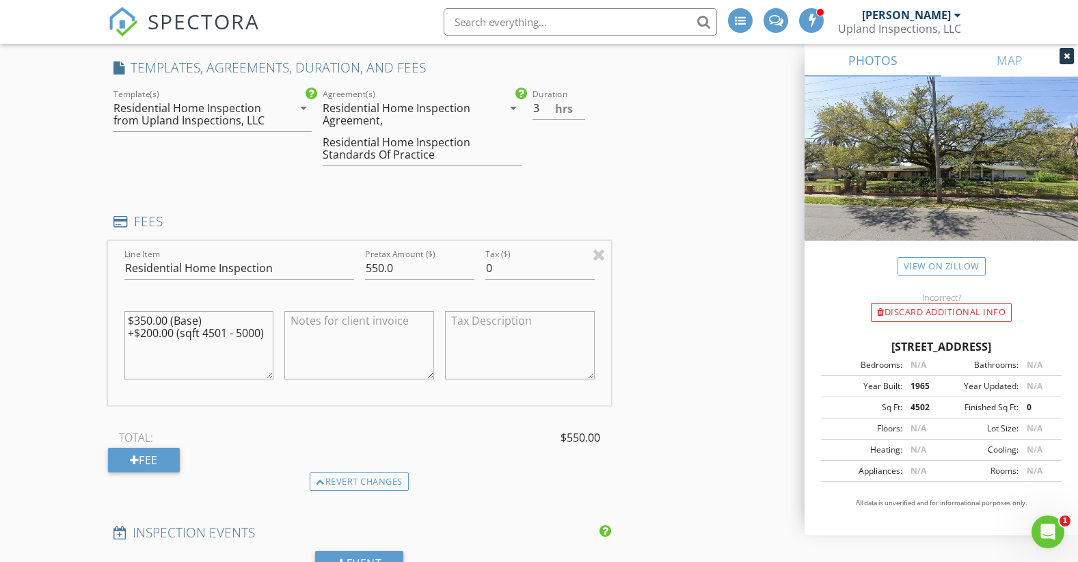
click at [696, 321] on div "INSPECTOR(S) check_box [PERSON_NAME] PRIMARY [PERSON_NAME] arrow_drop_down chec…" at bounding box center [539, 533] width 863 height 2998
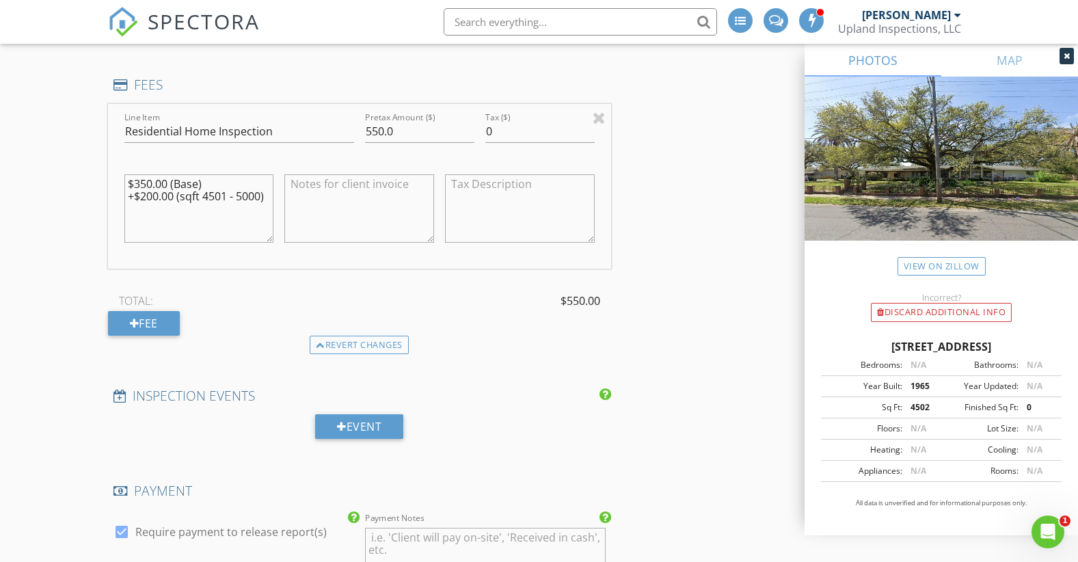
scroll to position [1193, 0]
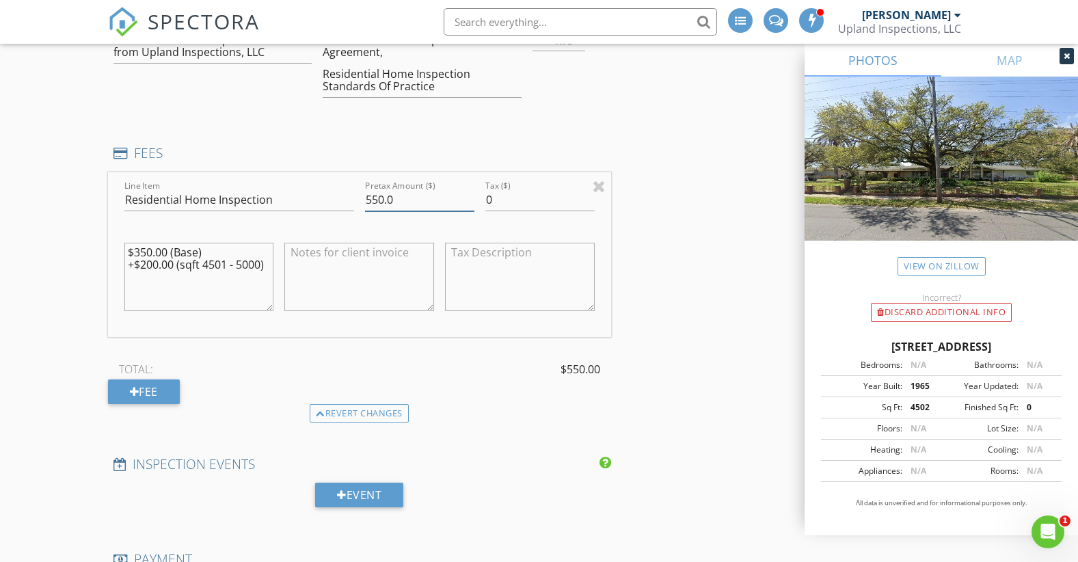
click at [380, 199] on input "550.0" at bounding box center [419, 200] width 109 height 23
click at [679, 223] on div "INSPECTOR(S) check_box [PERSON_NAME] PRIMARY [PERSON_NAME] arrow_drop_down chec…" at bounding box center [539, 465] width 863 height 2998
click at [356, 405] on div "Revert changes" at bounding box center [359, 413] width 99 height 19
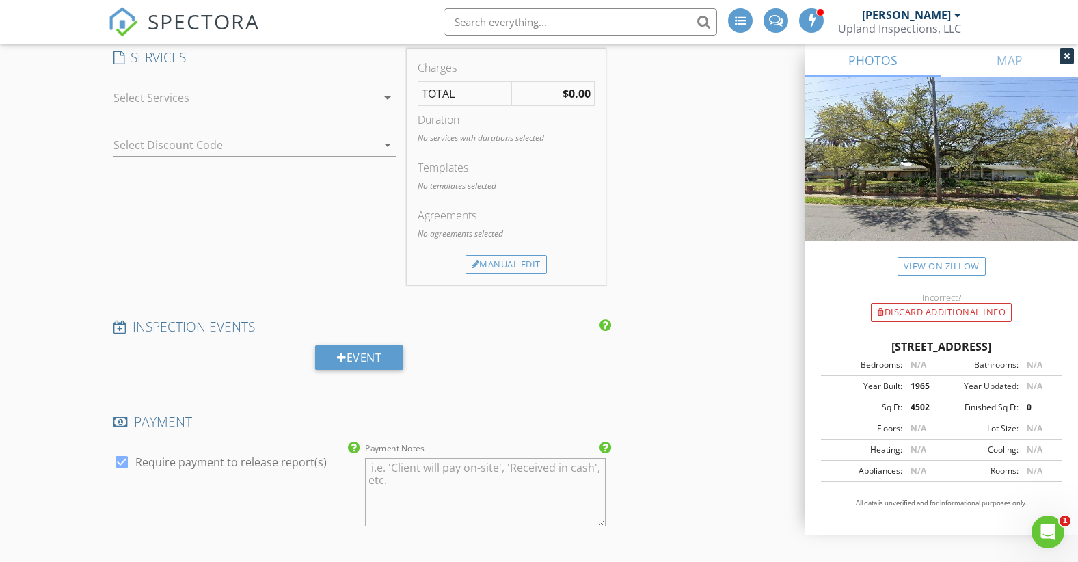
scroll to position [1020, 0]
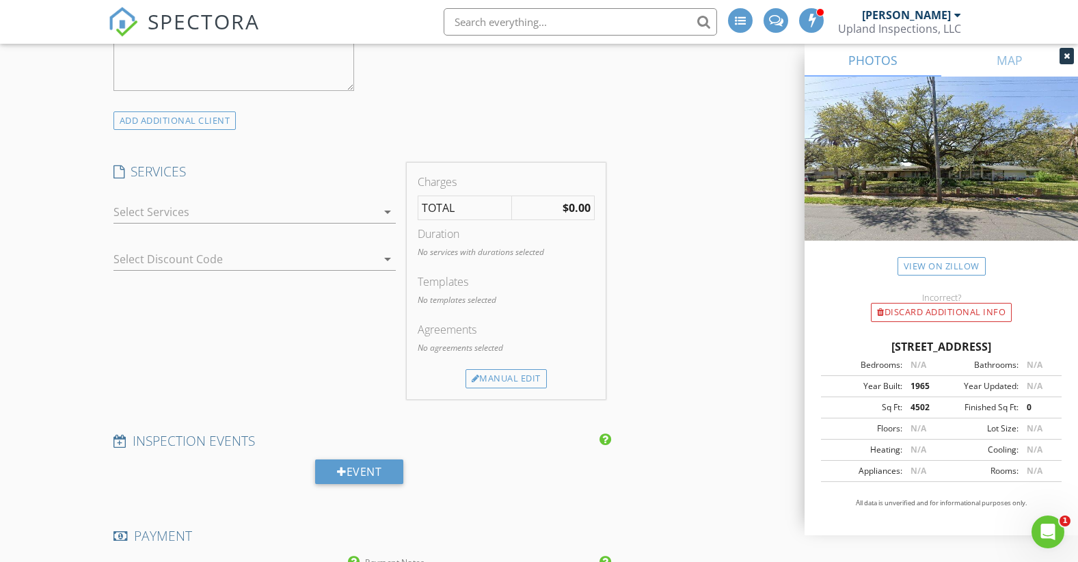
click at [340, 258] on div at bounding box center [235, 259] width 244 height 22
click at [250, 295] on div "SERVICES check_box_outline_blank Residential Home Inspection Whether you're buy…" at bounding box center [254, 281] width 293 height 236
click at [275, 204] on div at bounding box center [244, 212] width 263 height 22
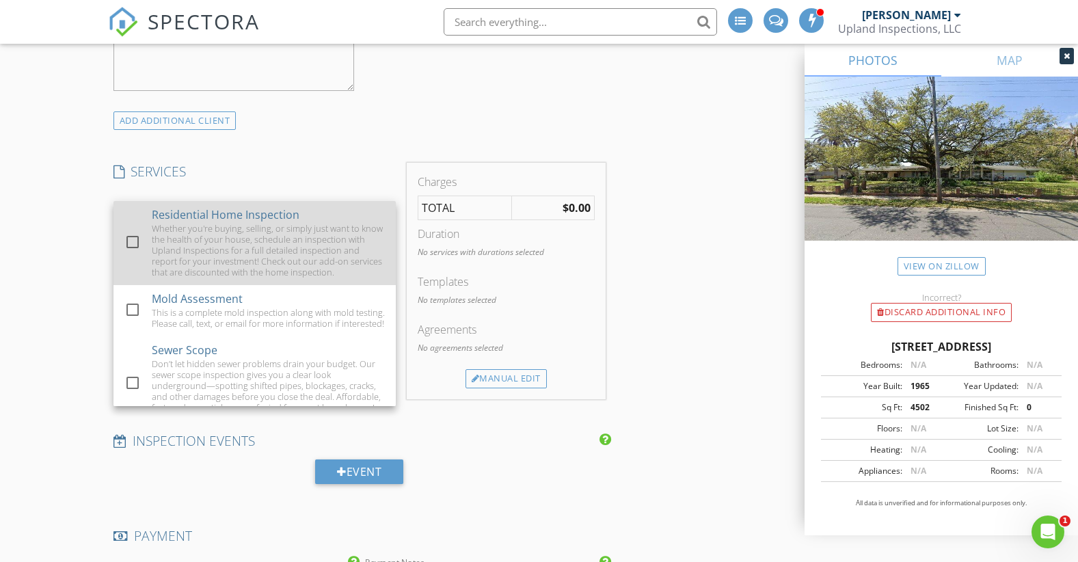
click at [206, 245] on div "Whether you're buying, selling, or simply just want to know the health of your …" at bounding box center [267, 250] width 233 height 55
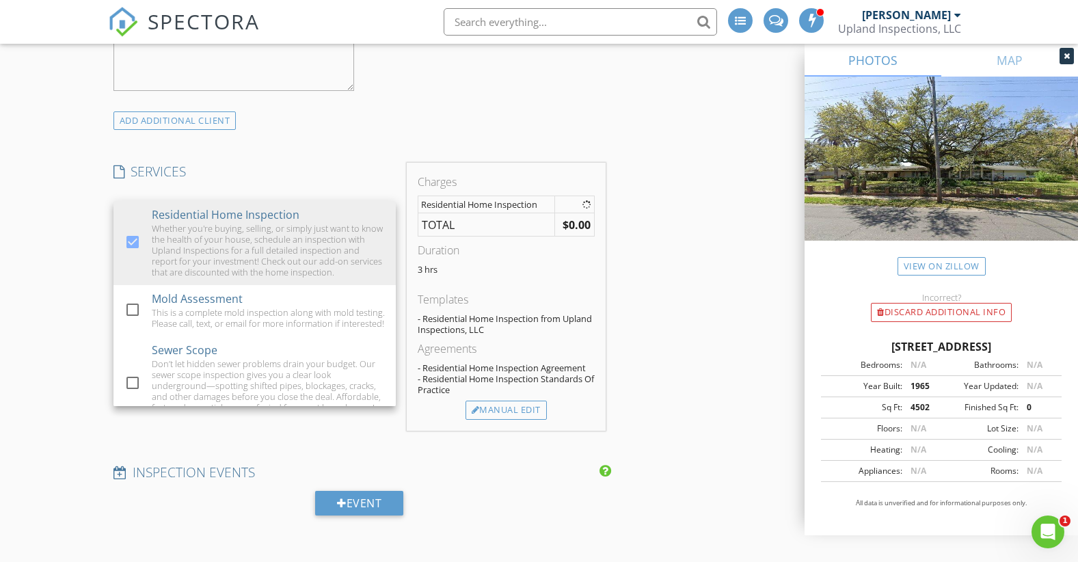
click at [53, 315] on div "New Inspection INSPECTOR(S) check_box [PERSON_NAME] PRIMARY [PERSON_NAME] arrow…" at bounding box center [539, 531] width 1078 height 2945
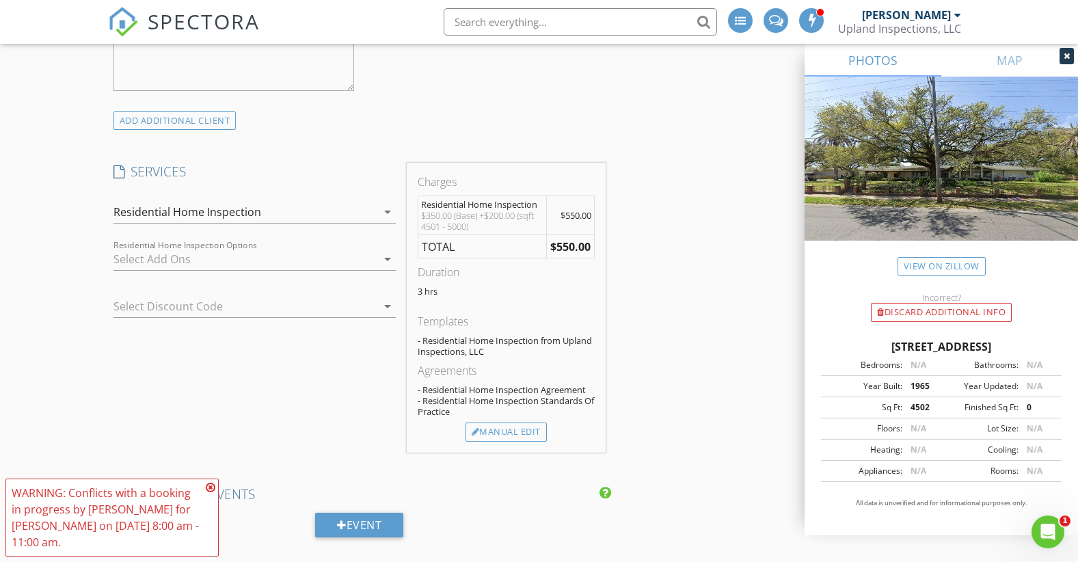
click at [248, 263] on div at bounding box center [244, 259] width 263 height 22
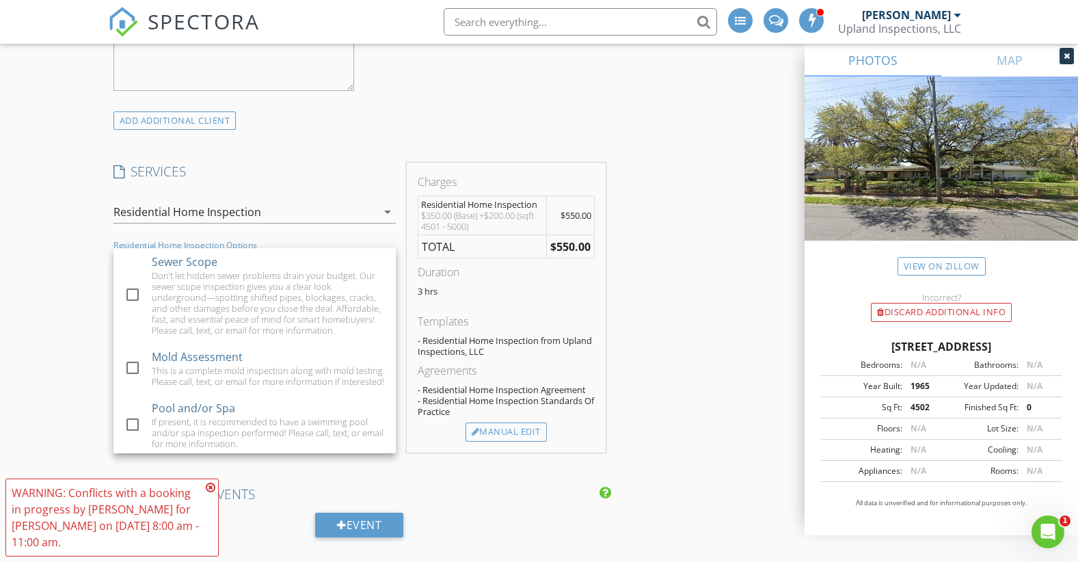
click at [71, 271] on div "New Inspection INSPECTOR(S) check_box [PERSON_NAME] PRIMARY [PERSON_NAME] arrow…" at bounding box center [539, 542] width 1078 height 2967
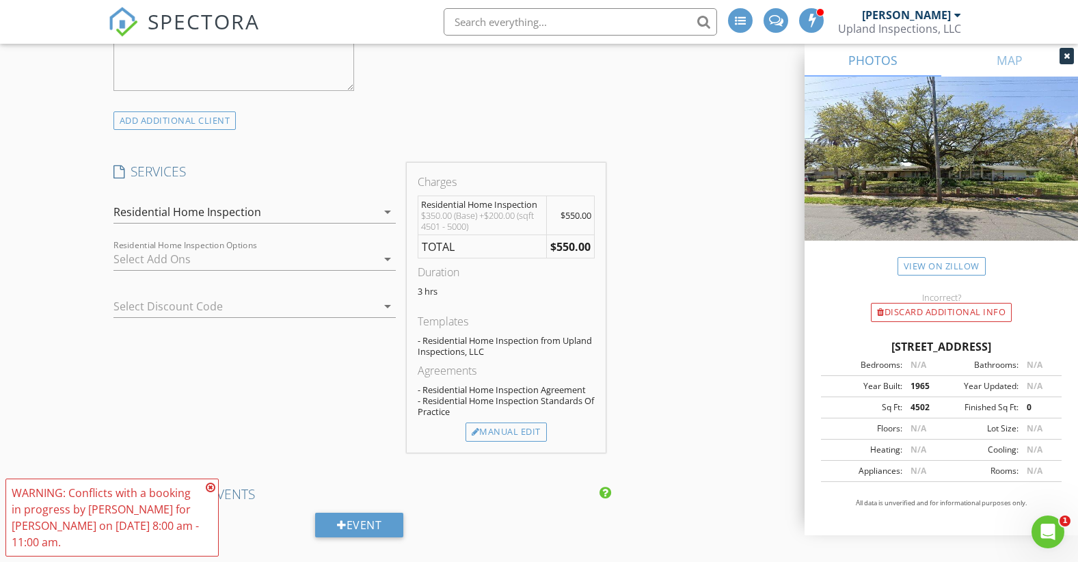
click at [212, 483] on icon at bounding box center [211, 487] width 10 height 11
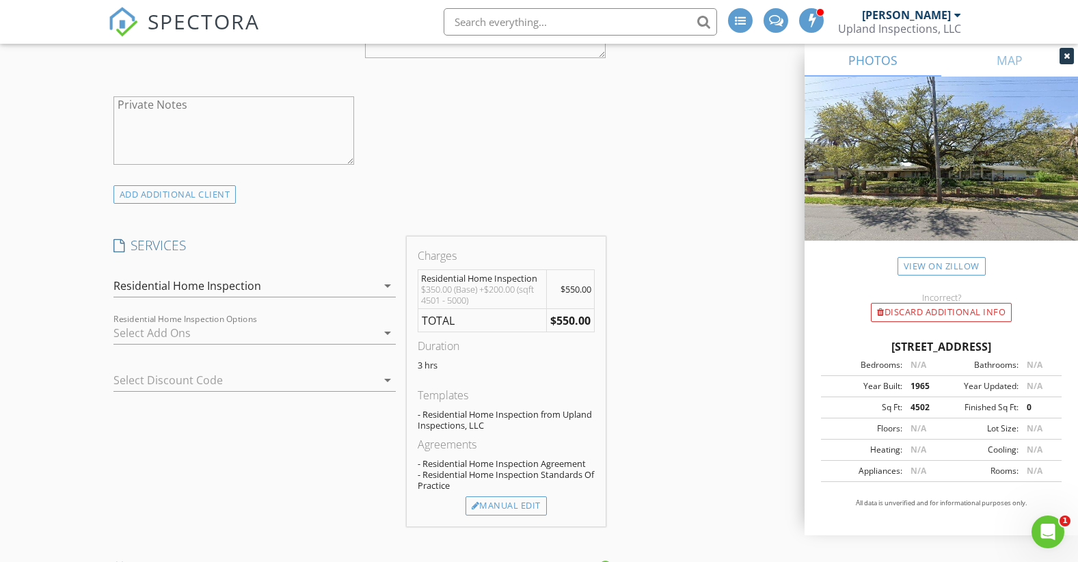
scroll to position [1025, 0]
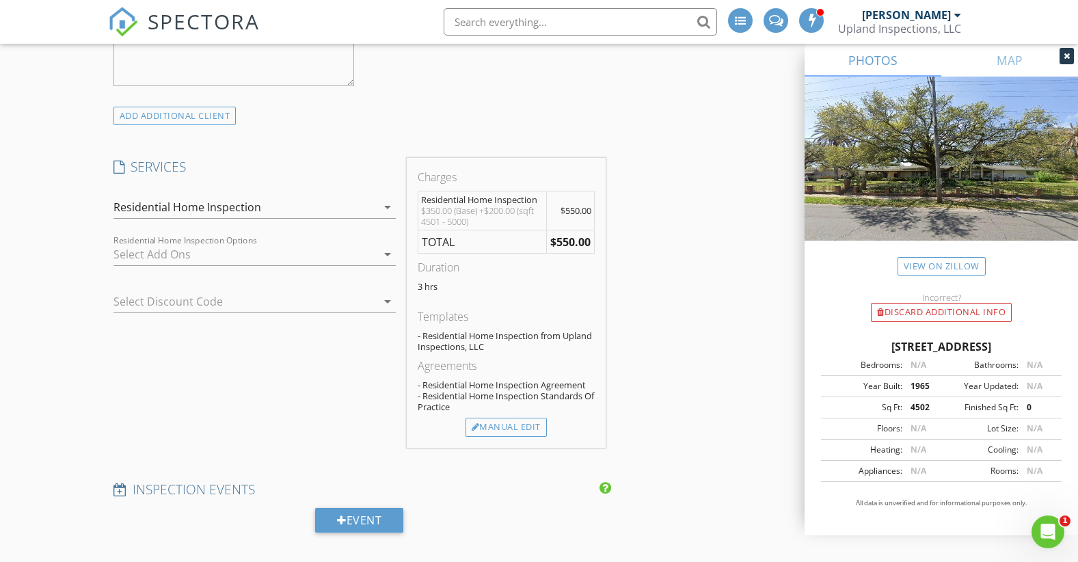
click at [271, 301] on div at bounding box center [235, 301] width 244 height 22
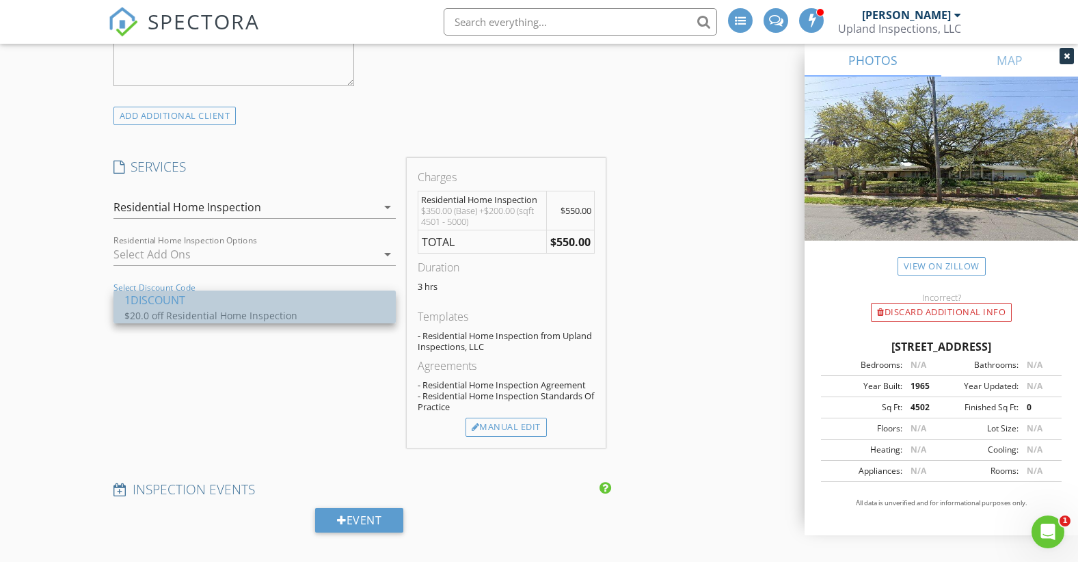
click at [210, 304] on div "1DISCOUNT" at bounding box center [254, 300] width 260 height 16
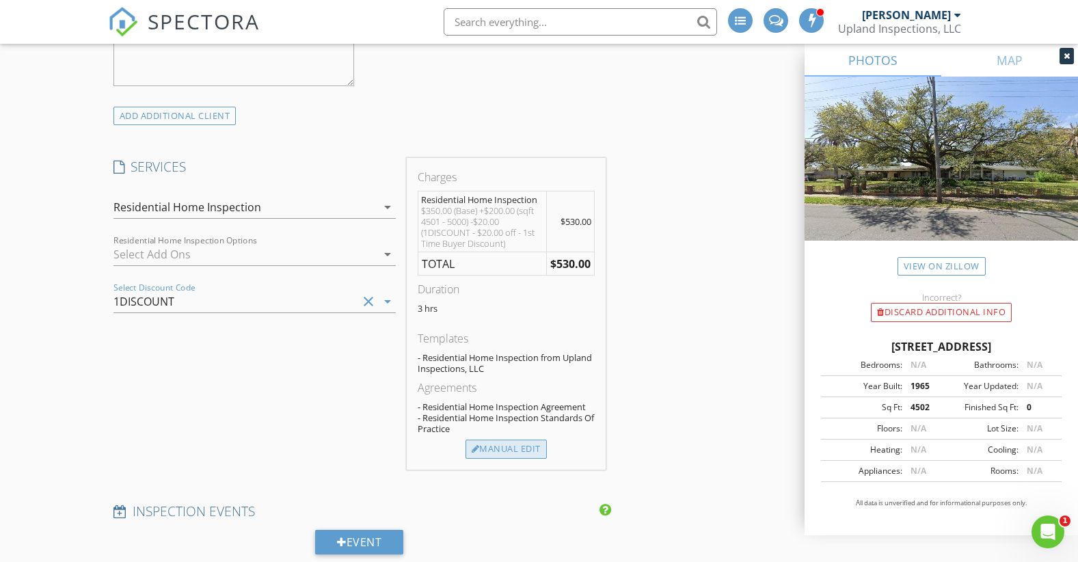
click at [526, 447] on div "Manual Edit" at bounding box center [505, 448] width 81 height 19
type input "530.0"
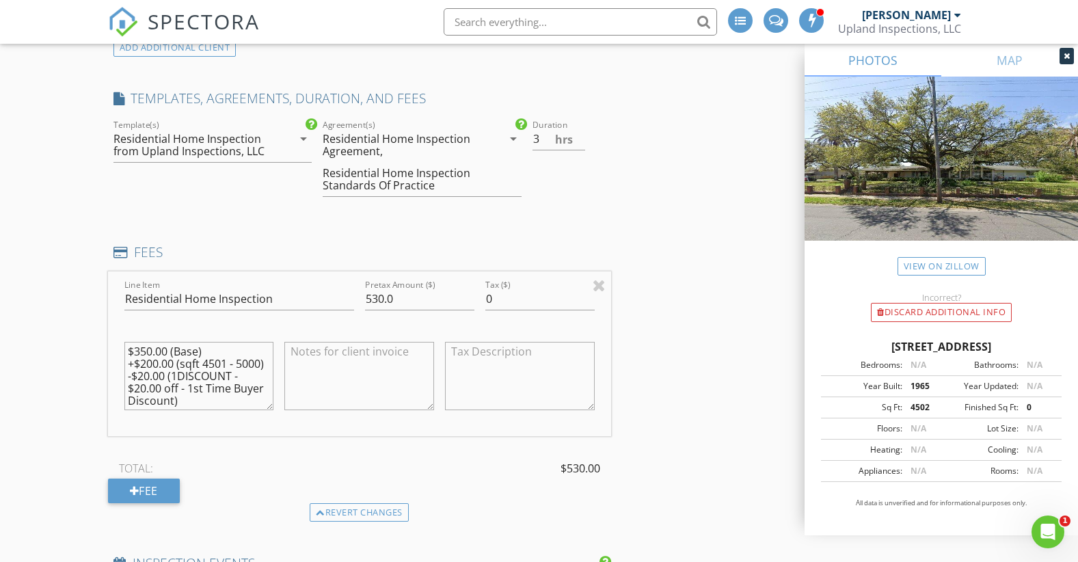
scroll to position [25, 0]
click at [146, 376] on textarea "$350.00 (Base) +$200.00 (sqft 4501 - 5000) -$20.00 (1DISCOUNT - $20.00 off - 1s…" at bounding box center [199, 376] width 150 height 68
click at [149, 366] on textarea "$350.00 (Base) +$200.00 (sqft 4501 - 5000) -$20.00 (1DISCOUNT - $25.00 off - 1s…" at bounding box center [199, 376] width 150 height 68
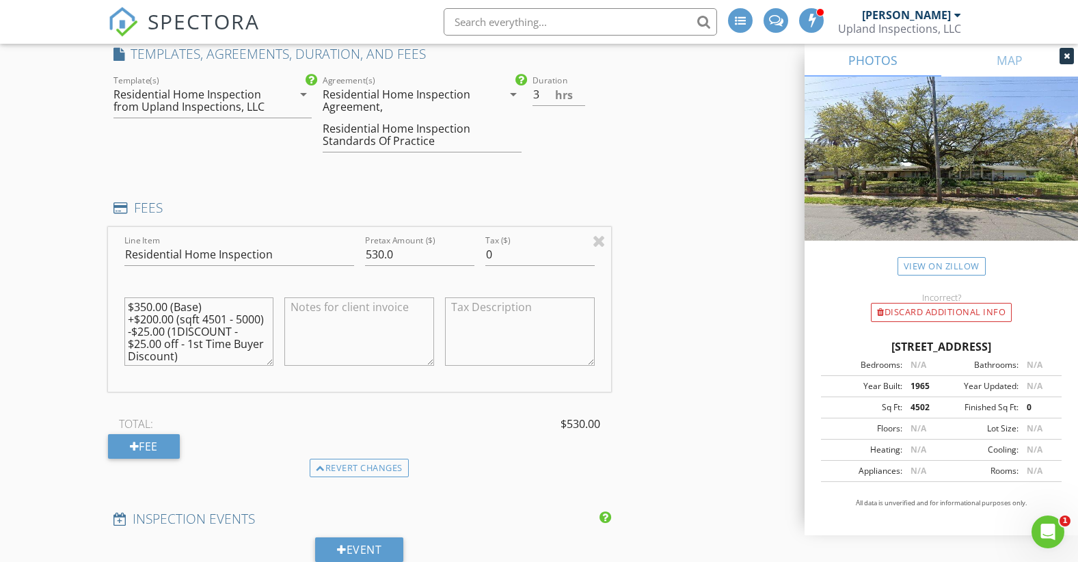
scroll to position [1162, 0]
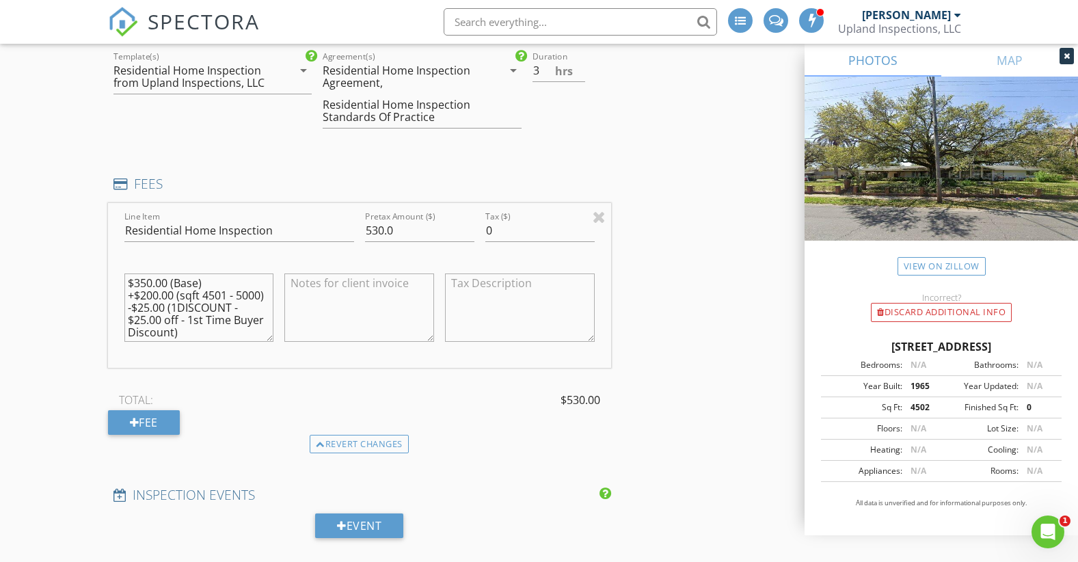
type textarea "$350.00 (Base) +$200.00 (sqft 4501 - 5000) -$25.00 (1DISCOUNT - $25.00 off - 1s…"
click at [383, 230] on input "530.0" at bounding box center [419, 230] width 109 height 23
type input "525.0"
click at [619, 248] on div "INSPECTOR(S) check_box [PERSON_NAME] PRIMARY [PERSON_NAME] arrow_drop_down chec…" at bounding box center [539, 496] width 863 height 2998
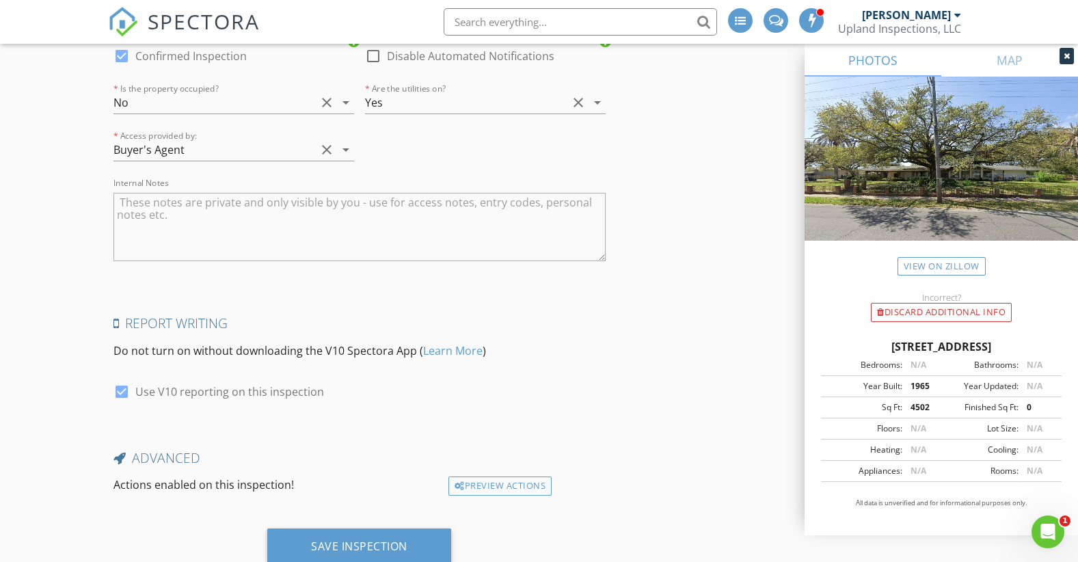
scroll to position [2628, 0]
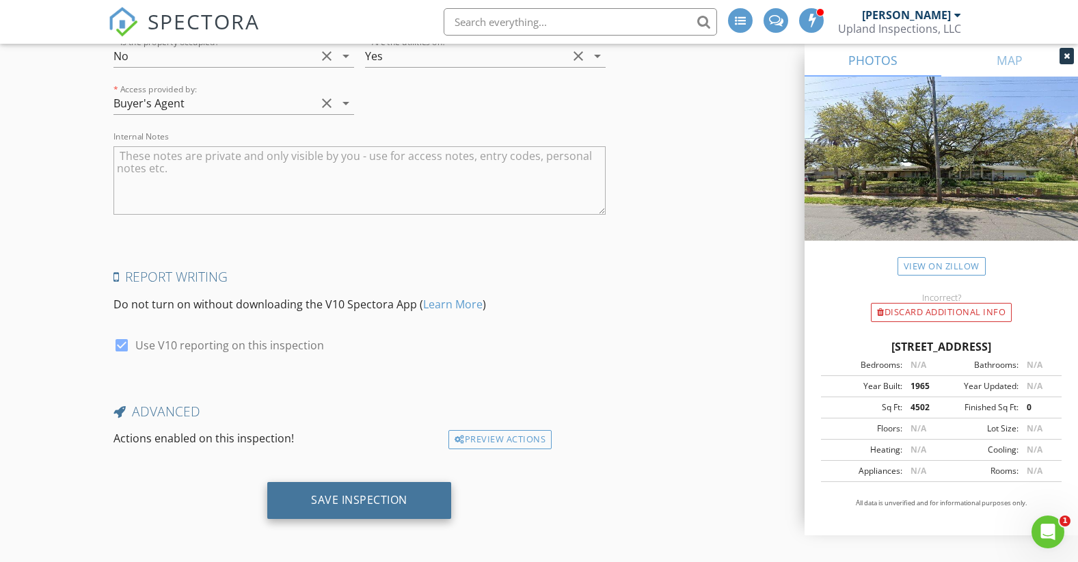
click at [364, 503] on div "Save Inspection" at bounding box center [359, 500] width 96 height 14
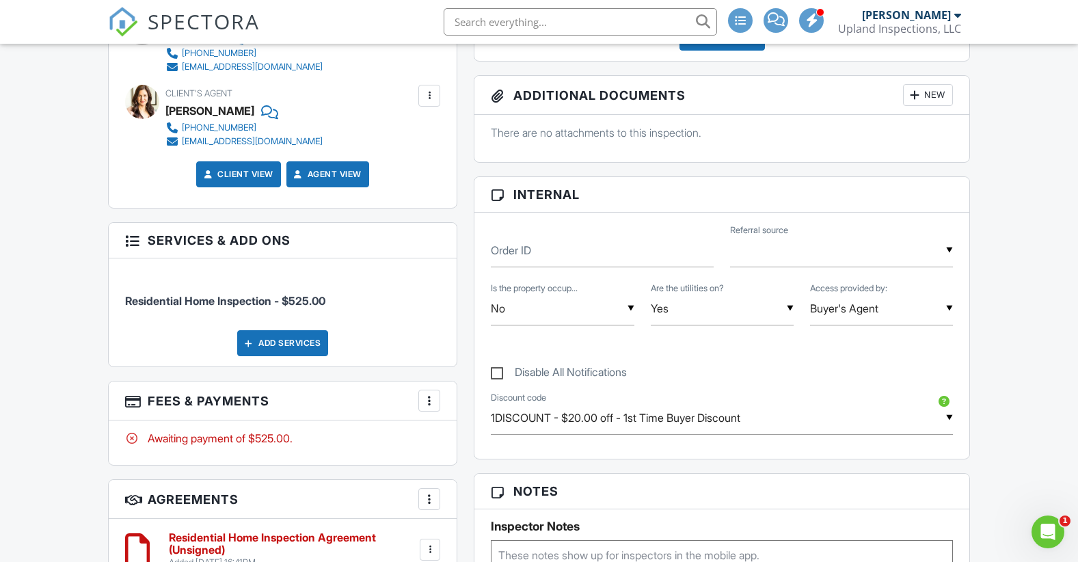
scroll to position [547, 0]
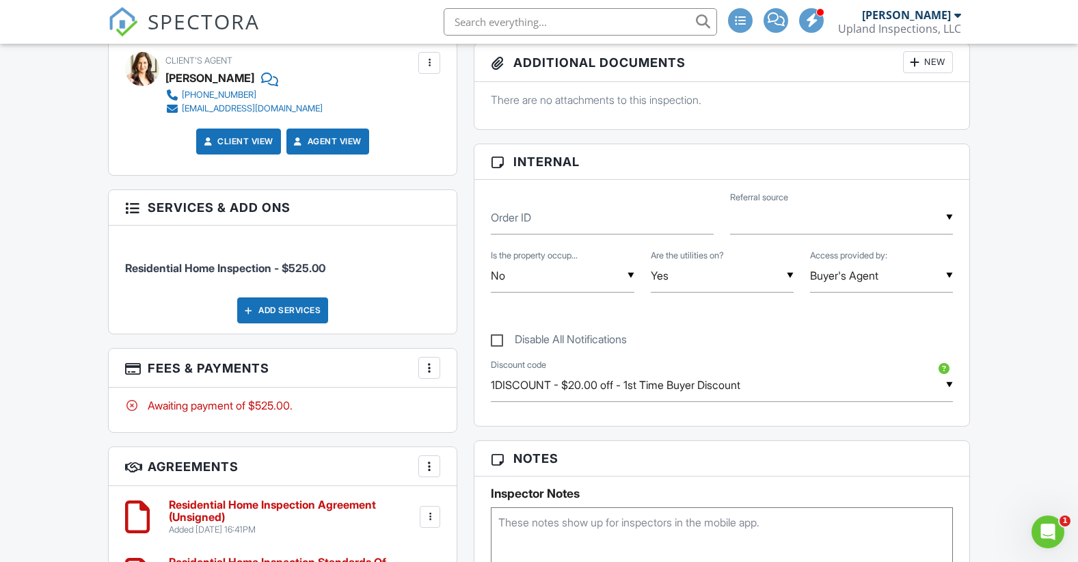
click at [210, 403] on div "Awaiting payment of $525.00." at bounding box center [283, 405] width 316 height 15
click at [424, 367] on div at bounding box center [429, 368] width 14 height 14
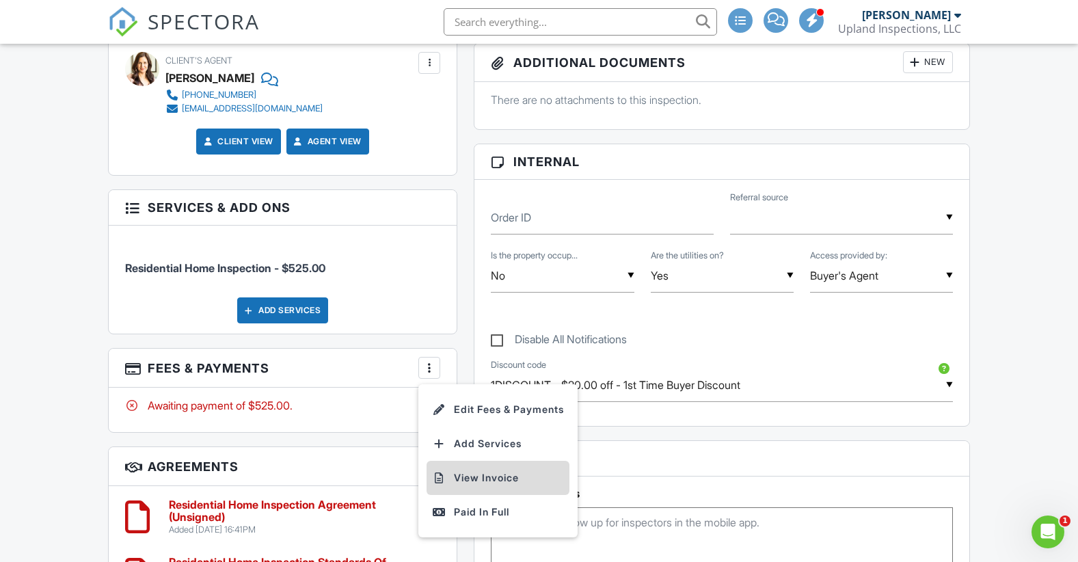
click at [545, 478] on li "View Invoice" at bounding box center [498, 478] width 143 height 34
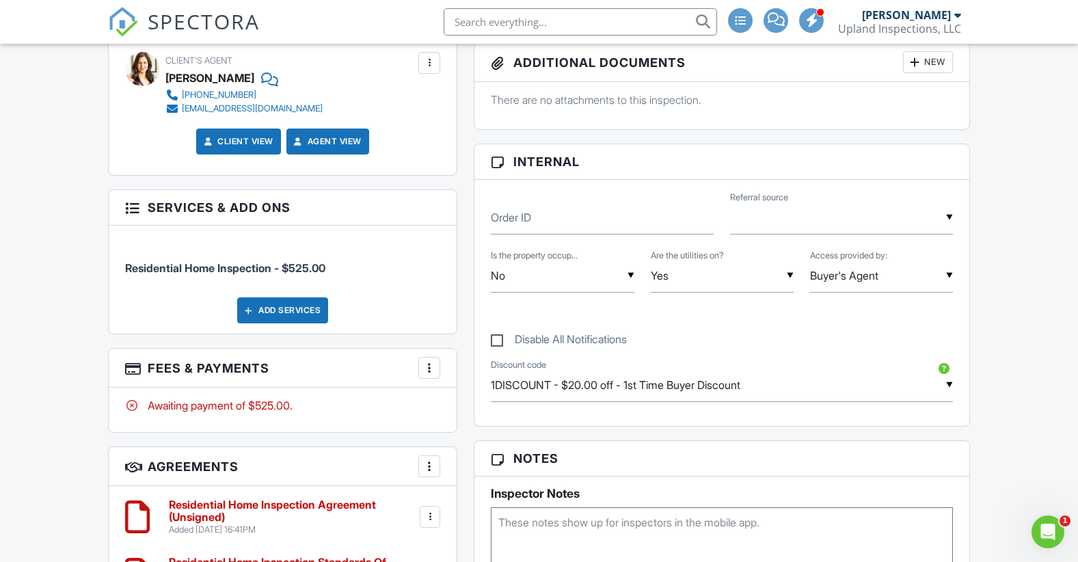
click at [430, 368] on div at bounding box center [429, 368] width 14 height 14
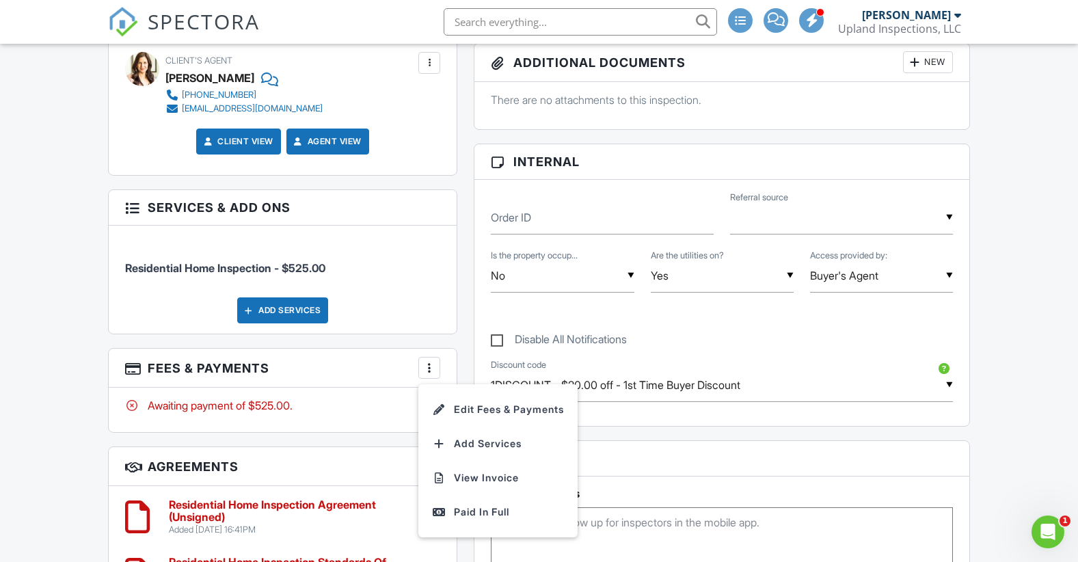
click at [460, 316] on div "People Disable Client CC Email New Client Client's Agent Listing Agent Add Anot…" at bounding box center [283, 239] width 366 height 771
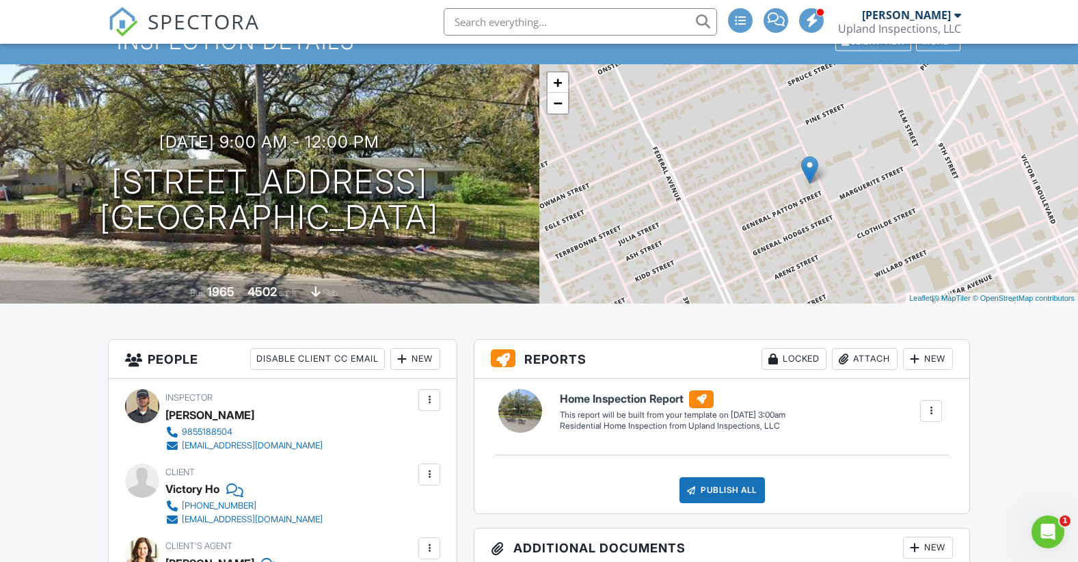
scroll to position [0, 0]
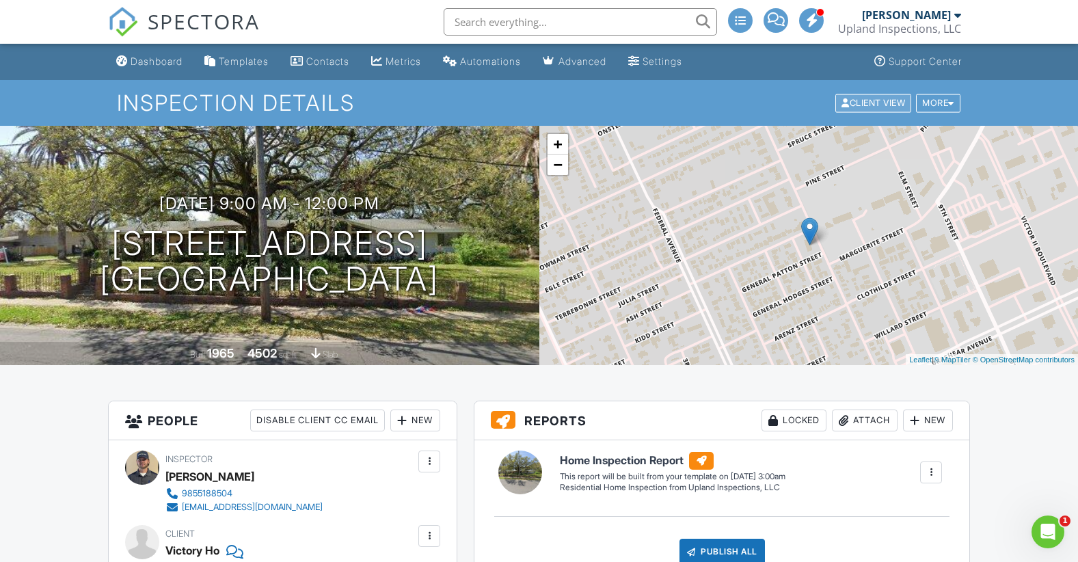
click at [872, 94] on div "Client View" at bounding box center [873, 103] width 76 height 18
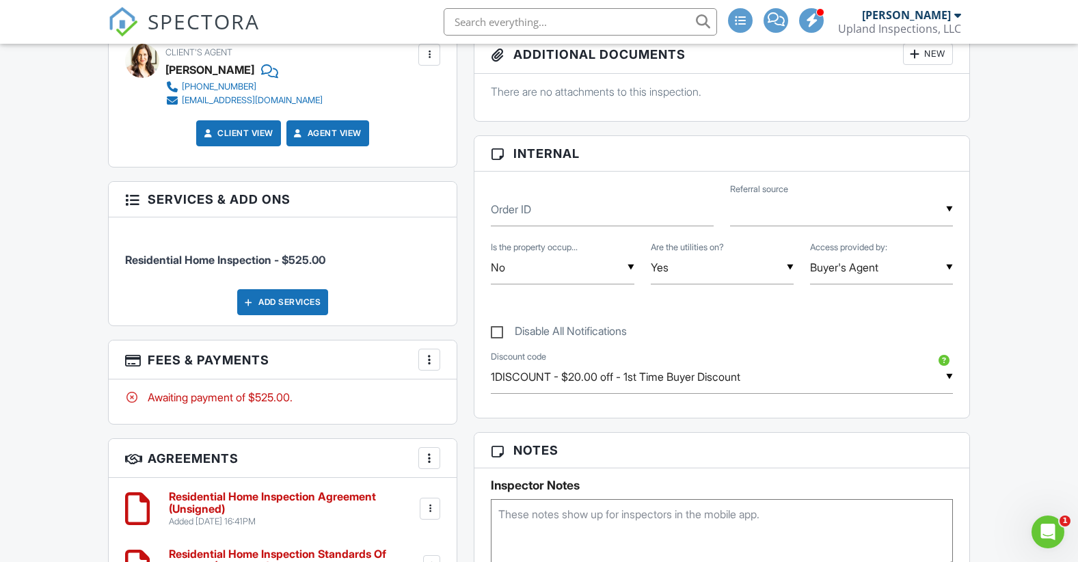
scroll to position [684, 0]
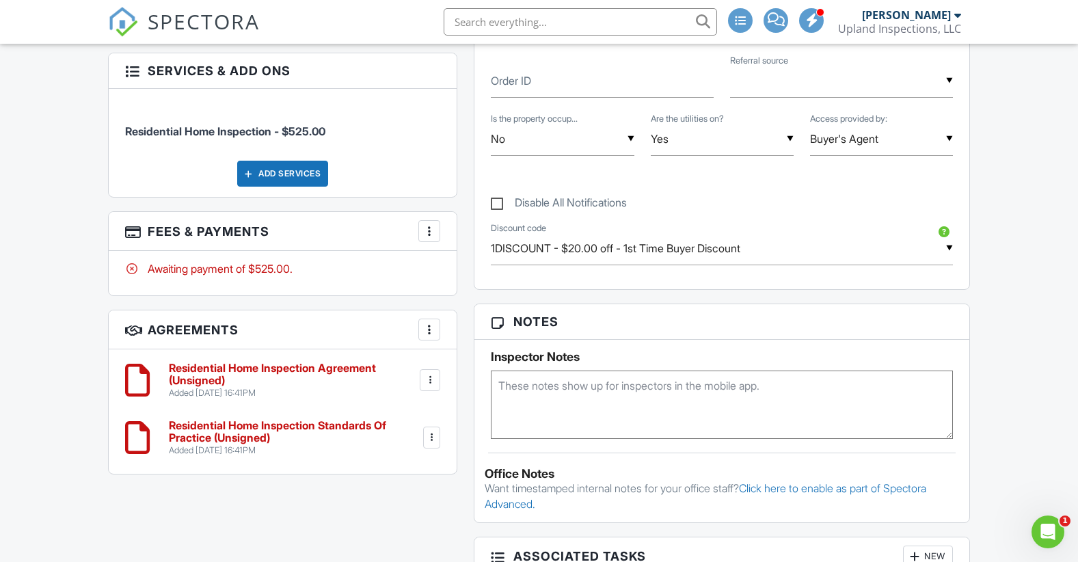
click at [563, 257] on div "▼ 1DISCOUNT - $20.00 off - 1st Time Buyer Discount 1DISCOUNT - $20.00 off - 1st…" at bounding box center [722, 248] width 462 height 33
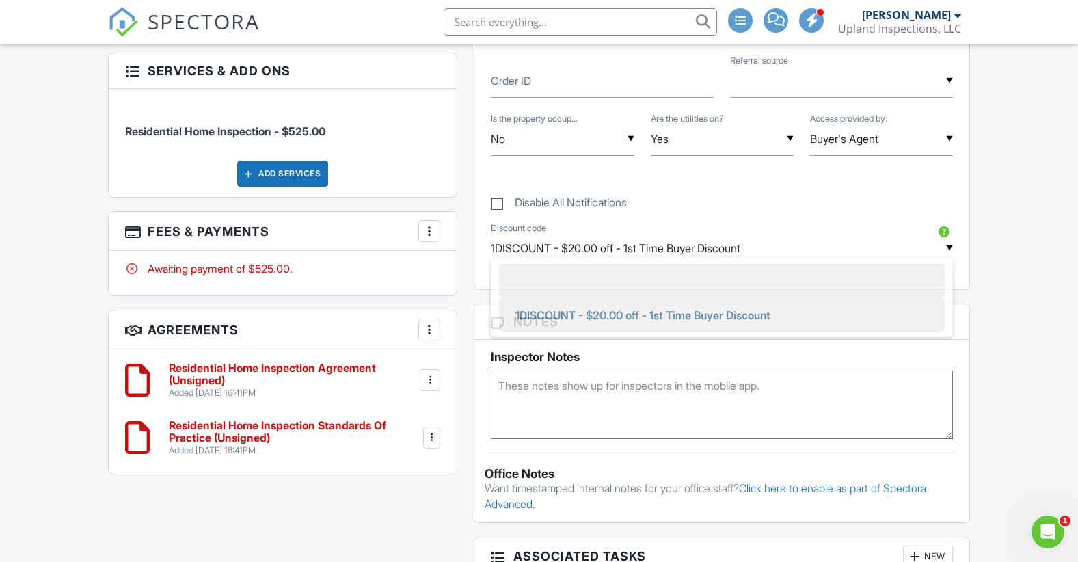
scroll to position [0, 0]
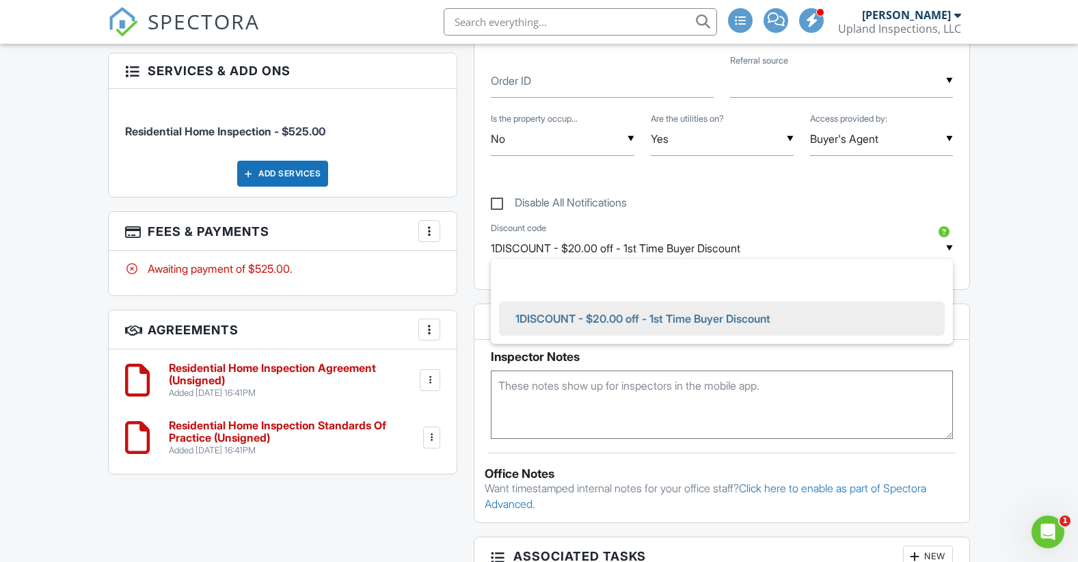
click at [57, 275] on div "Dashboard Templates Contacts Metrics Automations Advanced Settings Support Cent…" at bounding box center [539, 277] width 1078 height 1834
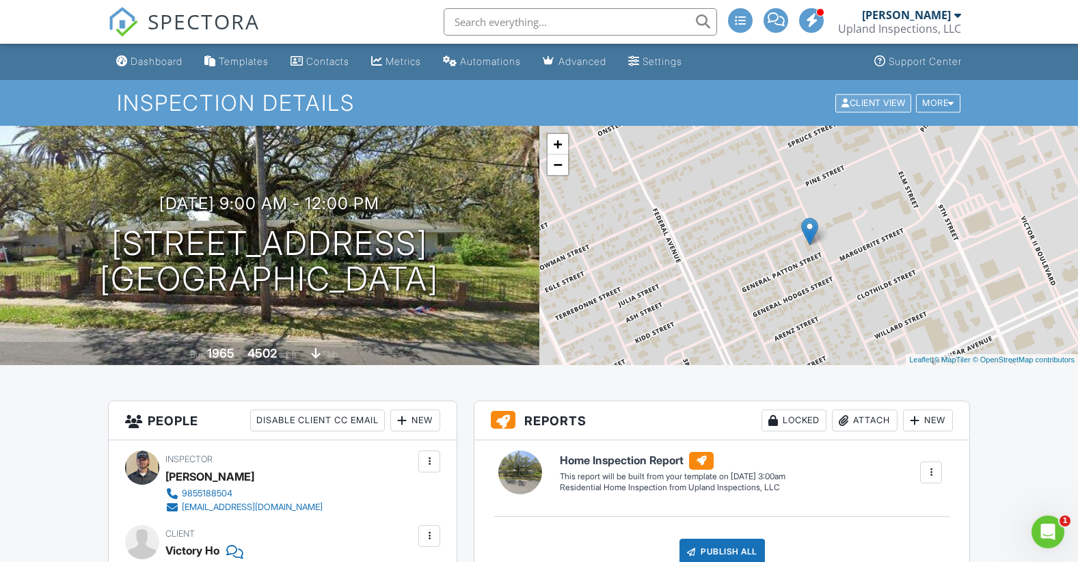
click at [841, 99] on div at bounding box center [845, 102] width 8 height 9
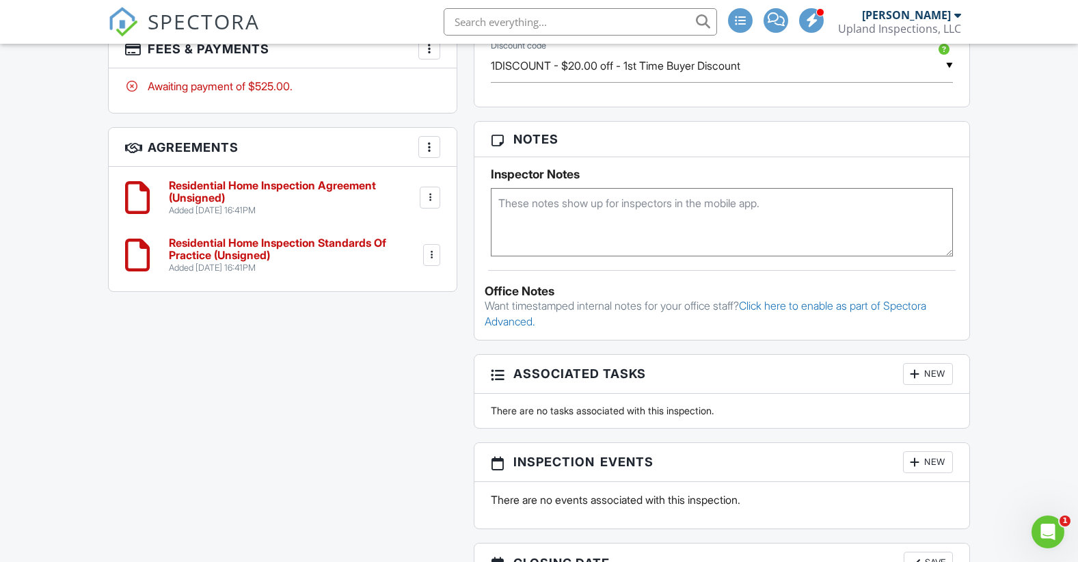
scroll to position [752, 0]
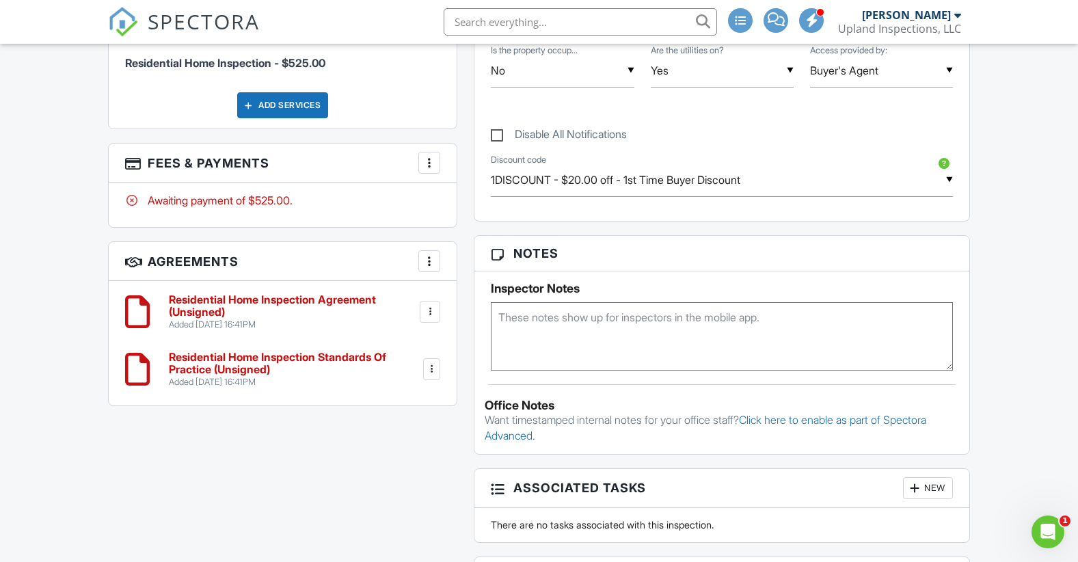
click at [425, 157] on div at bounding box center [429, 163] width 14 height 14
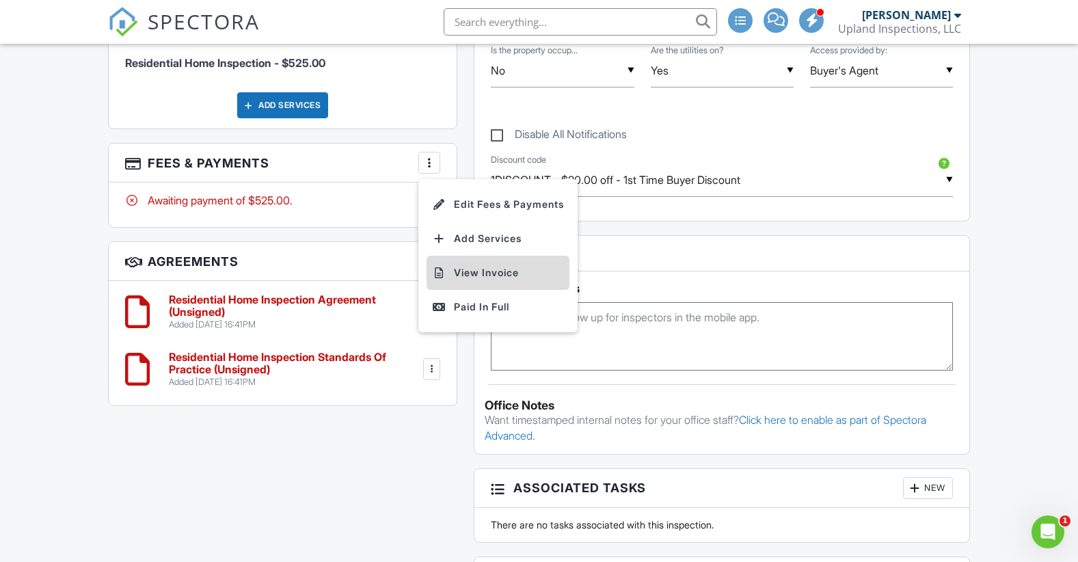
click at [513, 270] on li "View Invoice" at bounding box center [498, 273] width 143 height 34
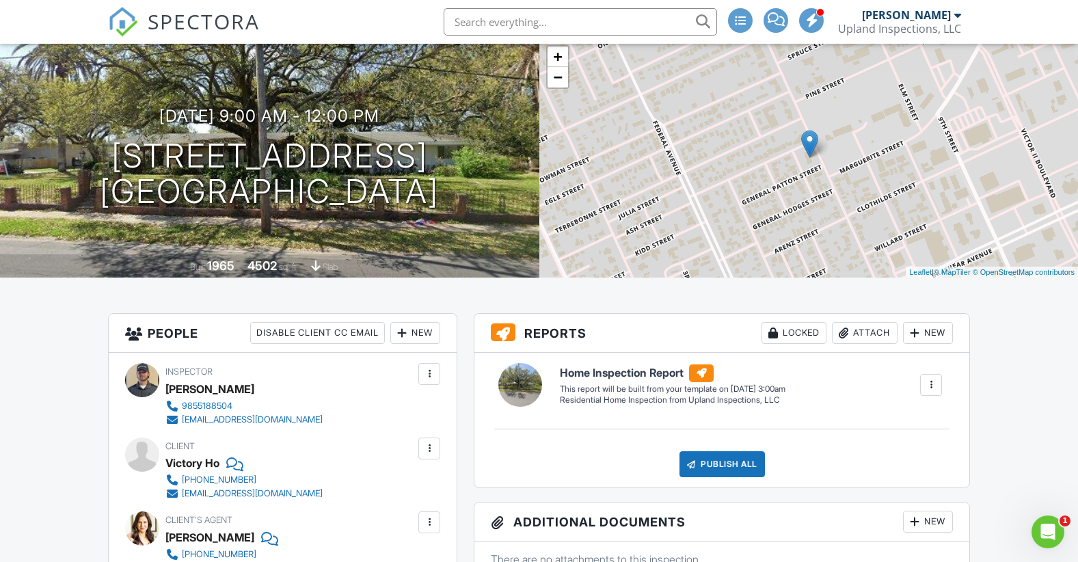
scroll to position [0, 0]
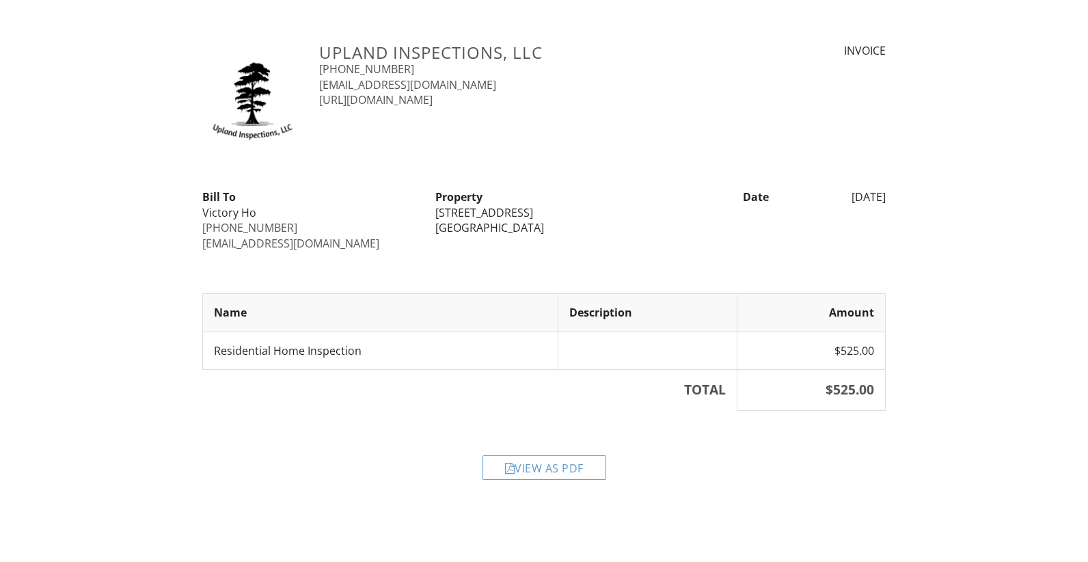
drag, startPoint x: 573, startPoint y: 303, endPoint x: 564, endPoint y: 294, distance: 13.5
